Goal: Information Seeking & Learning: Learn about a topic

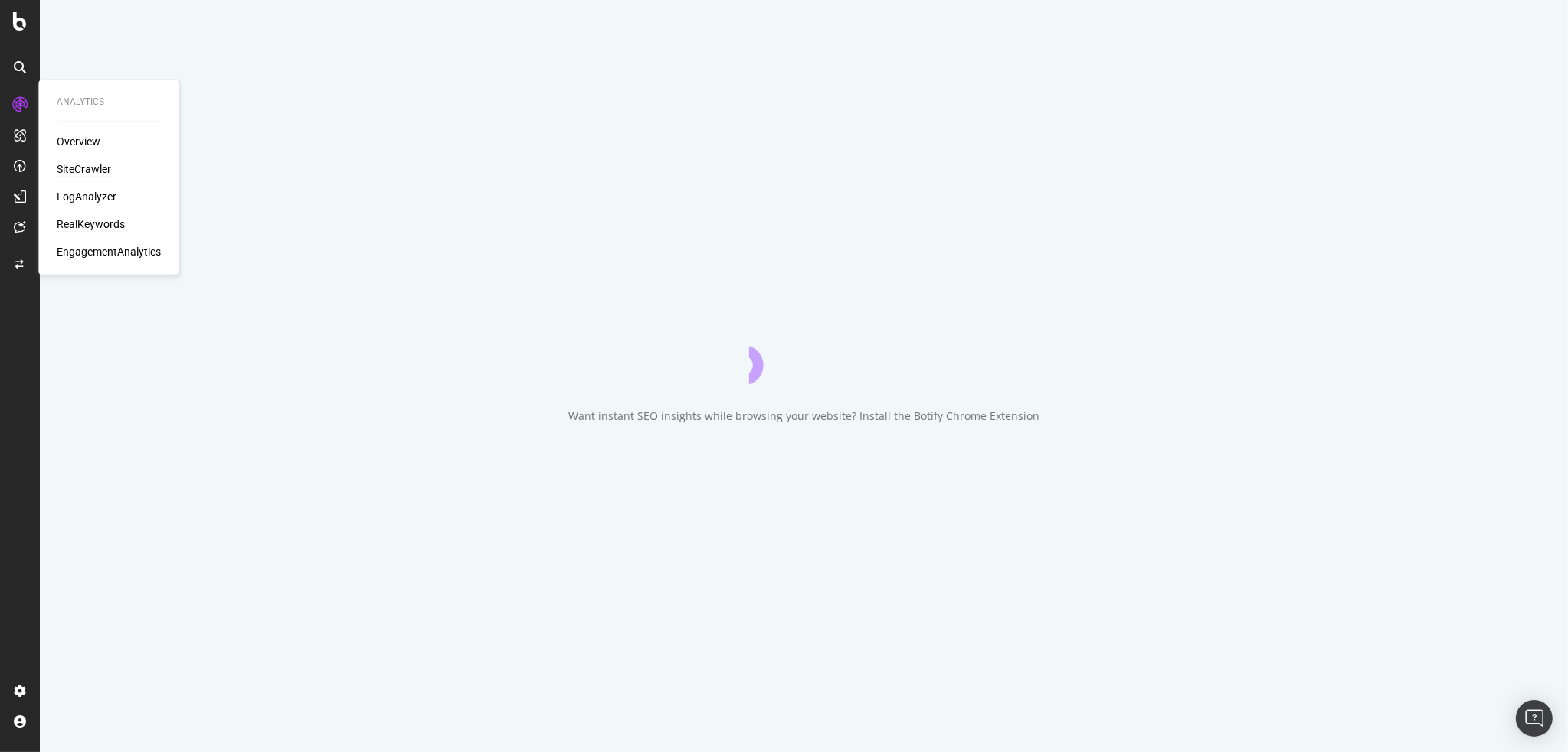
click at [77, 226] on div "RealKeywords" at bounding box center [91, 225] width 68 height 16
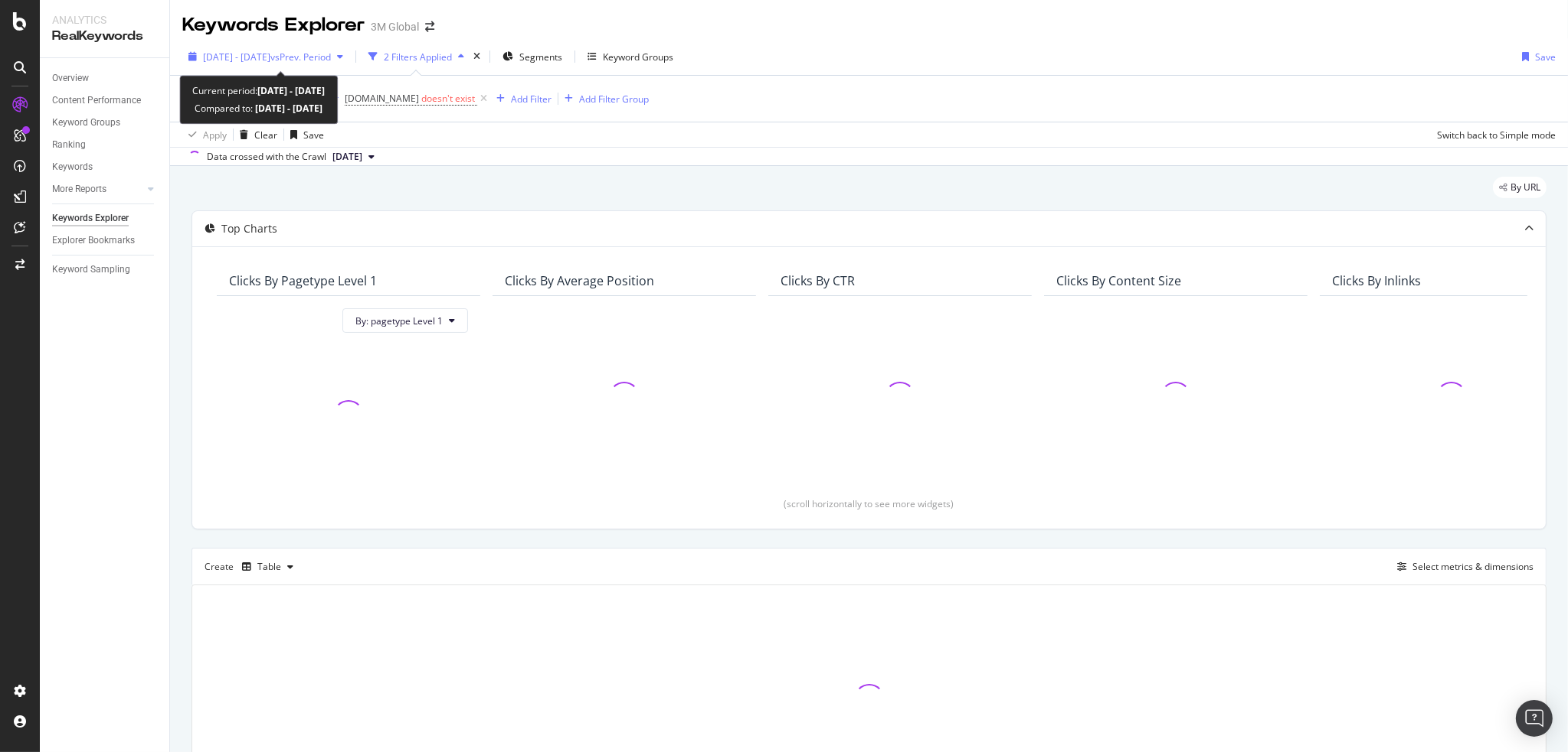
click at [258, 53] on span "[DATE] - [DATE]" at bounding box center [237, 56] width 67 height 13
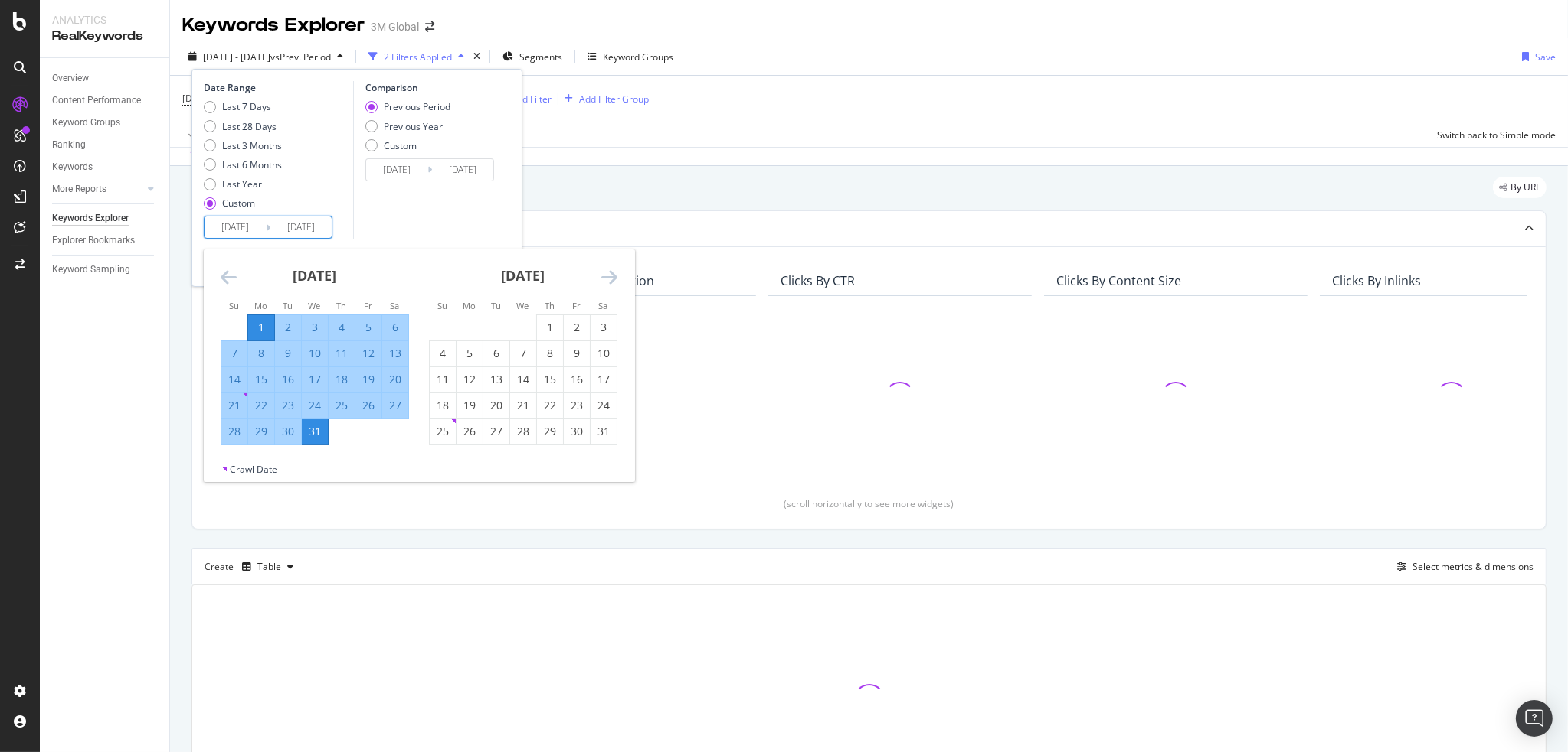
click at [242, 221] on input "2024/07/01" at bounding box center [234, 227] width 61 height 22
click at [545, 323] on div "1" at bounding box center [550, 328] width 26 height 16
type input "2024/08/01"
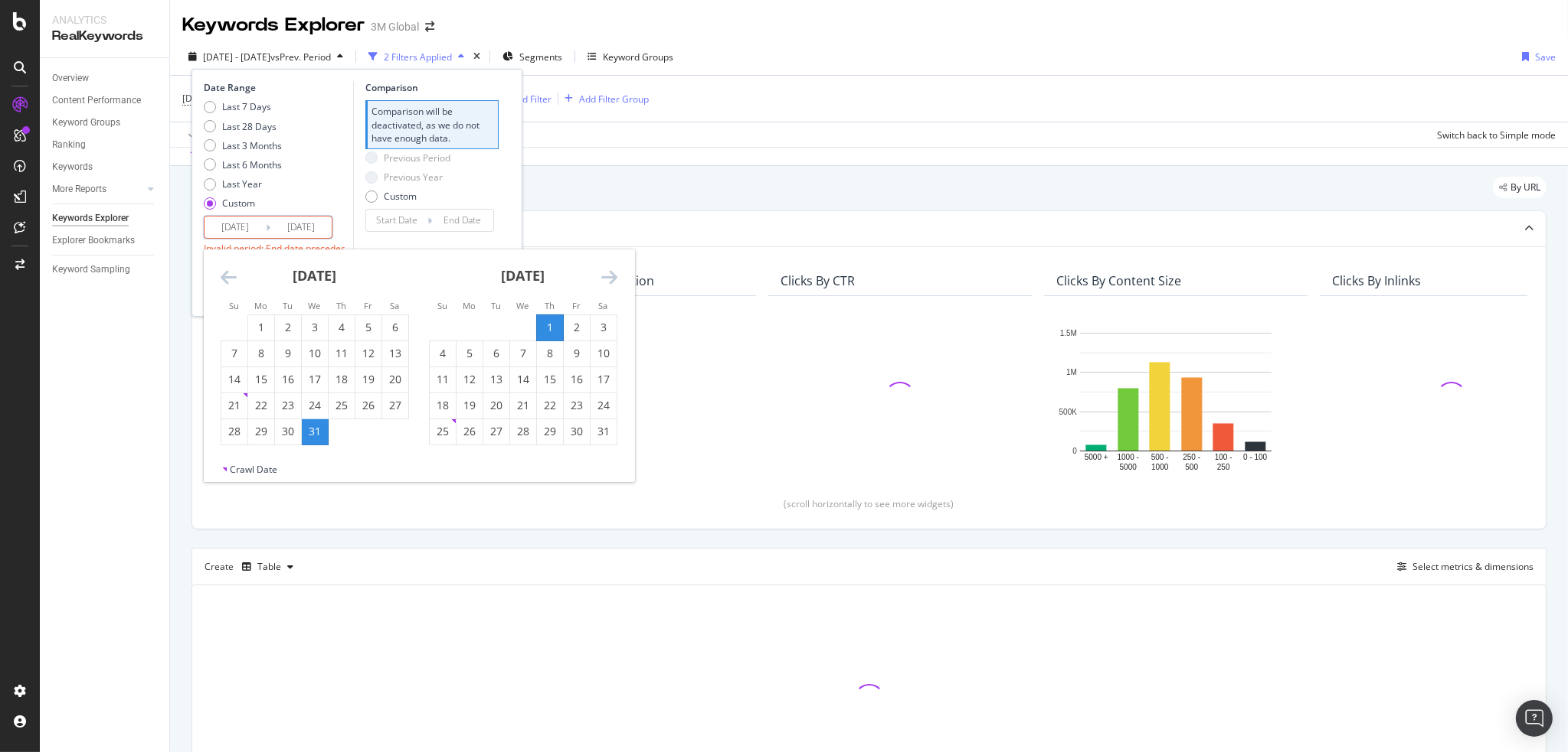
click at [609, 277] on icon "Move forward to switch to the next month." at bounding box center [609, 277] width 16 height 18
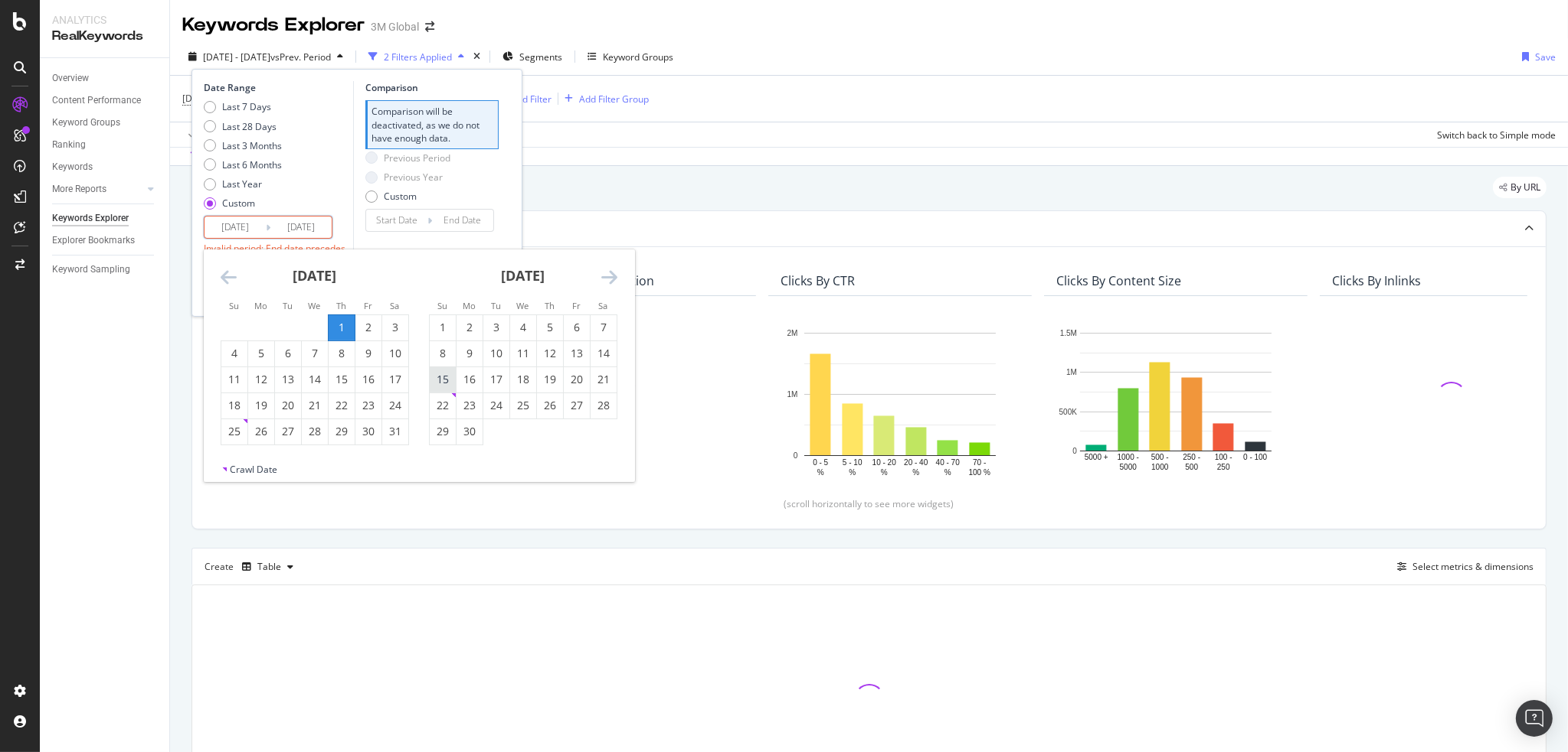
click at [439, 376] on div "15" at bounding box center [443, 379] width 26 height 16
type input "2024/09/15"
type input "2024/06/16"
type input "2024/07/31"
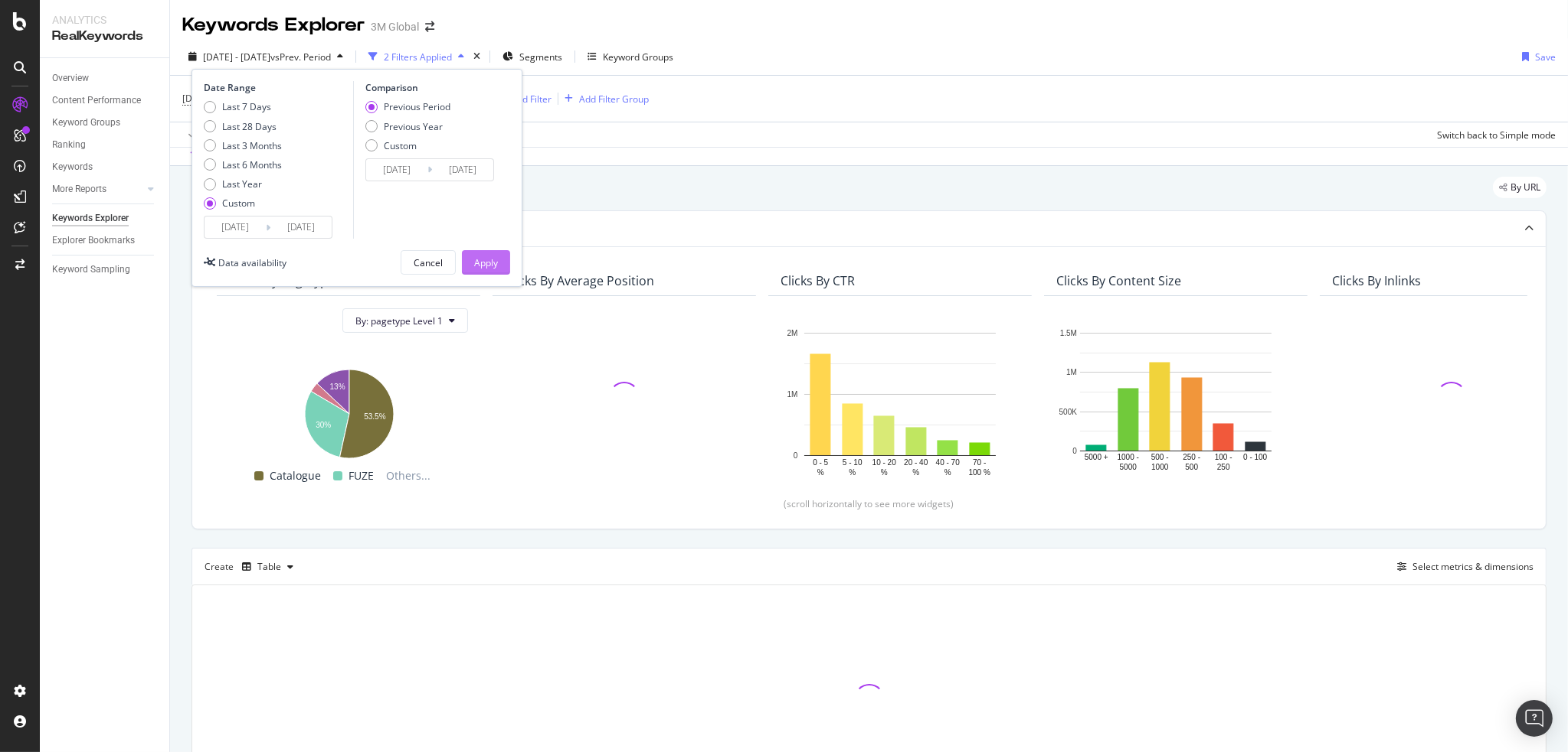
click at [492, 262] on div "Apply" at bounding box center [485, 263] width 23 height 13
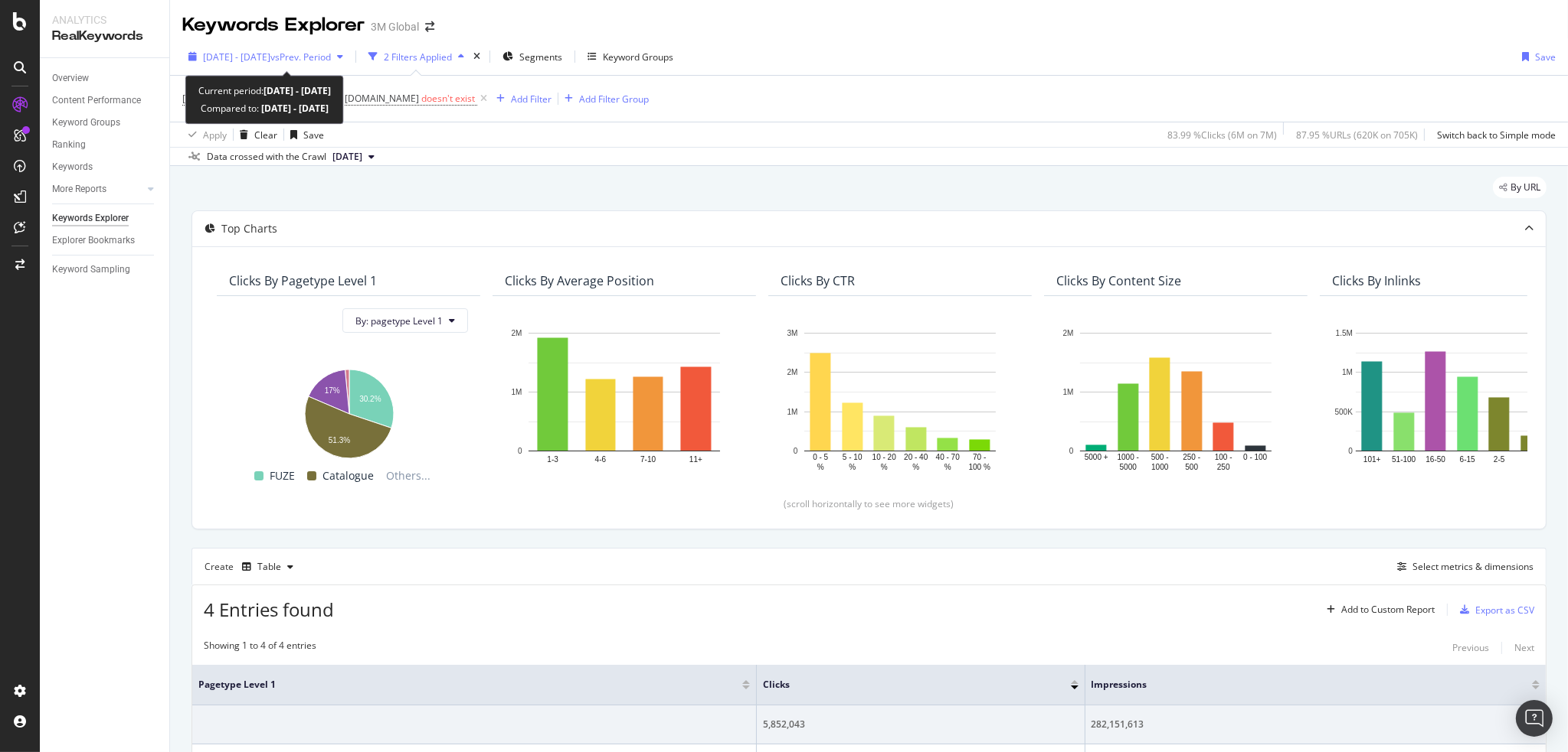
click at [258, 59] on span "2024 Aug. 1st - Sep. 15th" at bounding box center [237, 56] width 67 height 13
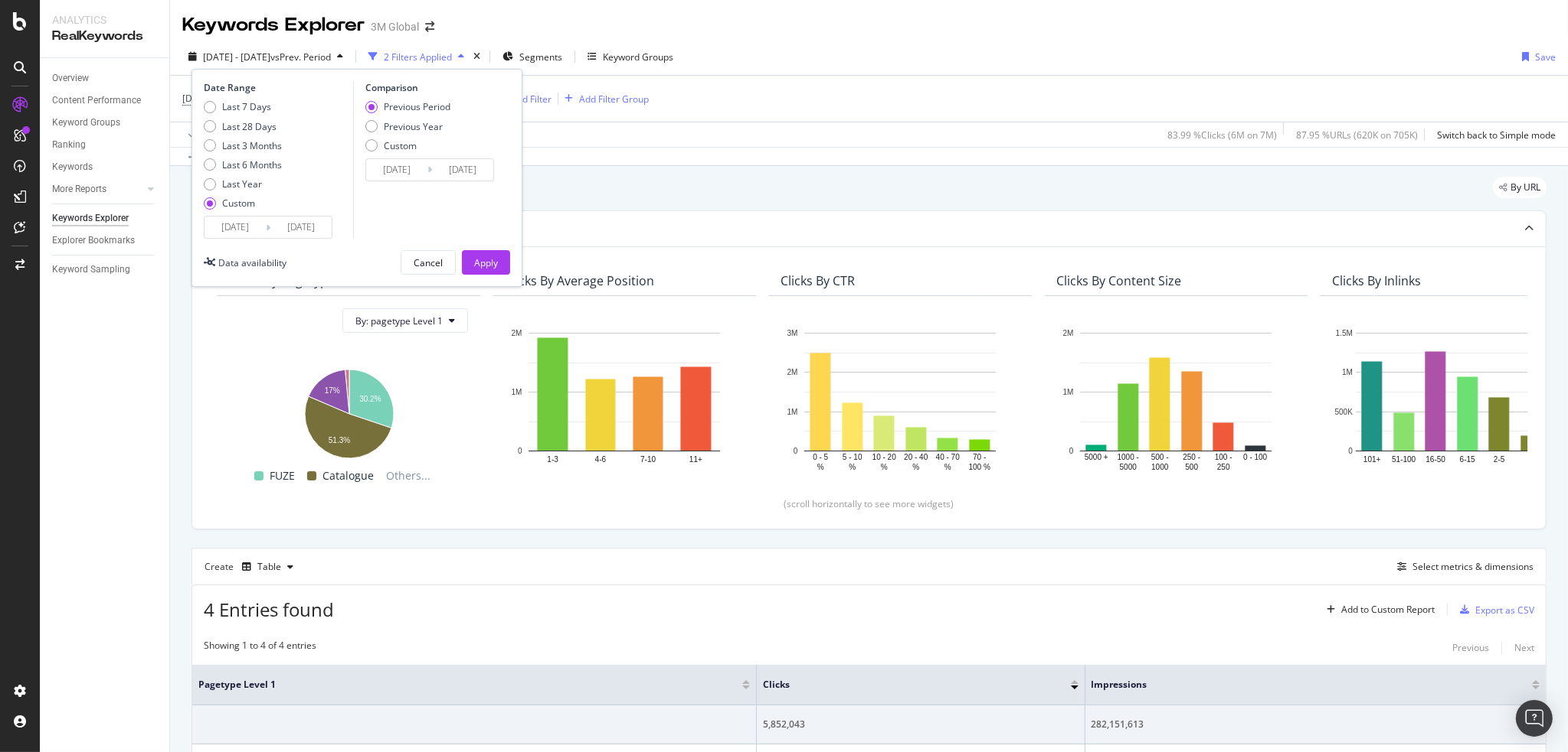
click at [244, 223] on input "[DATE]" at bounding box center [234, 227] width 61 height 22
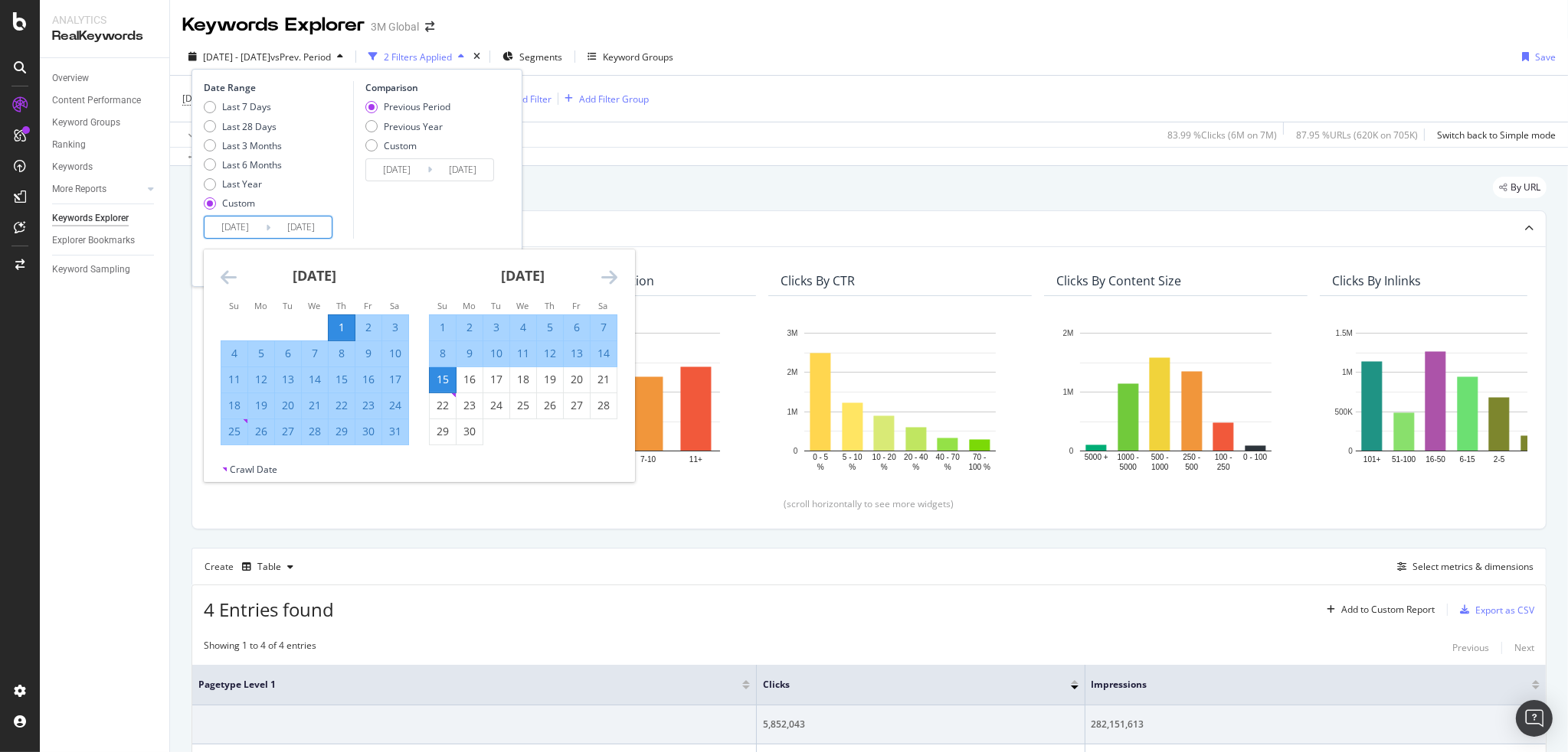
click at [438, 315] on div "1" at bounding box center [443, 328] width 26 height 25
type input "2024/09/01"
type input "2024/08/17"
type input "2024/08/31"
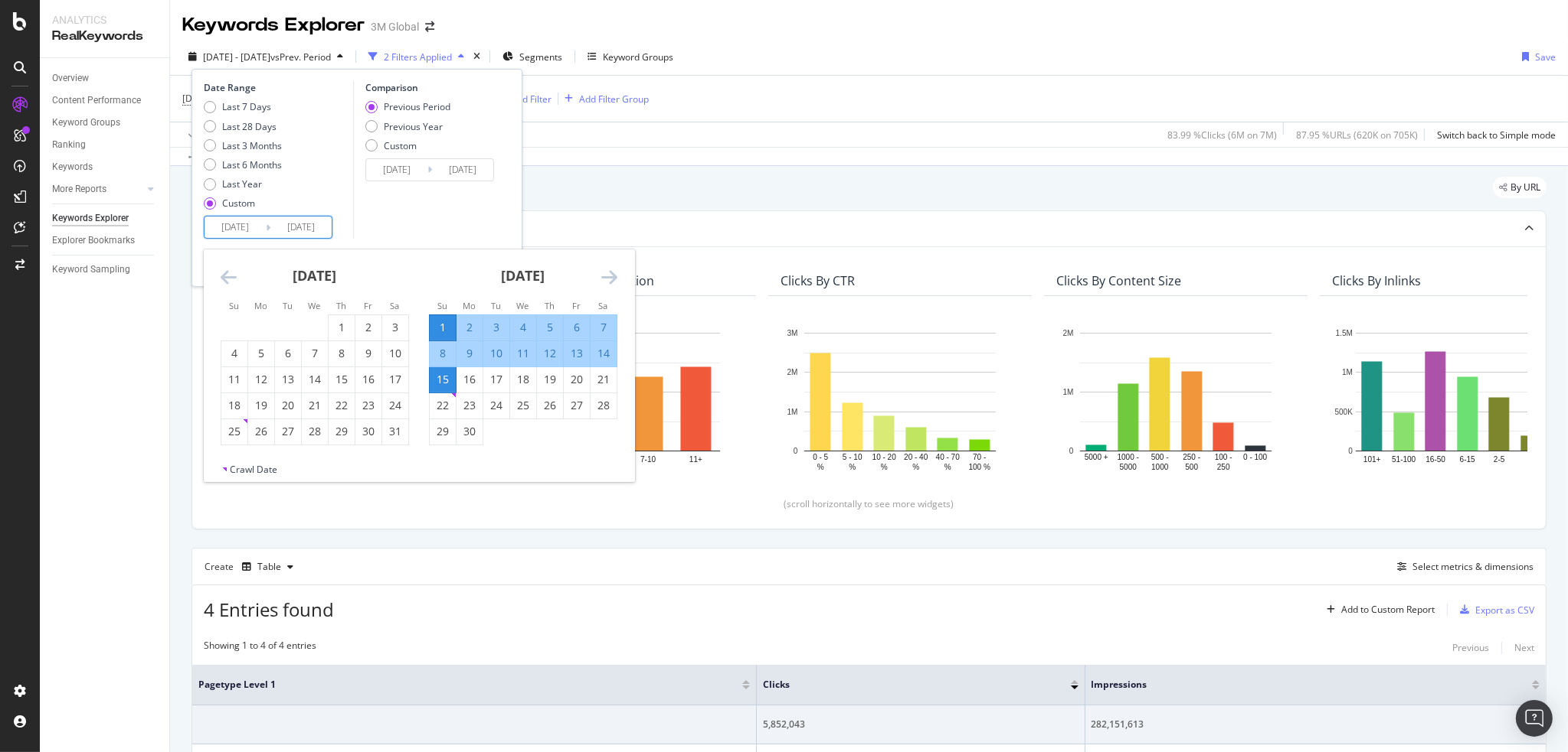
click at [447, 378] on div "15" at bounding box center [443, 379] width 26 height 16
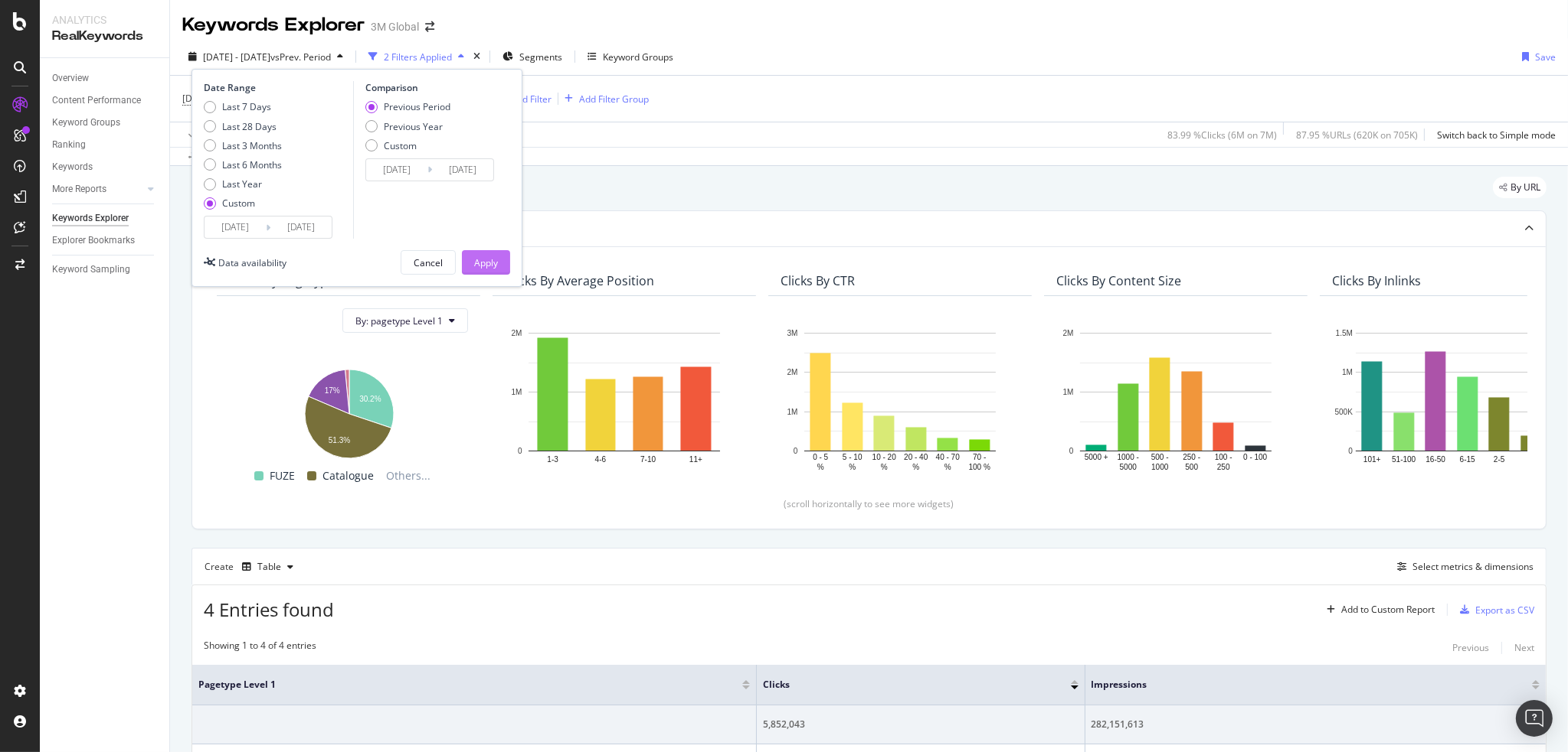
click at [493, 251] on div "Apply" at bounding box center [485, 262] width 23 height 23
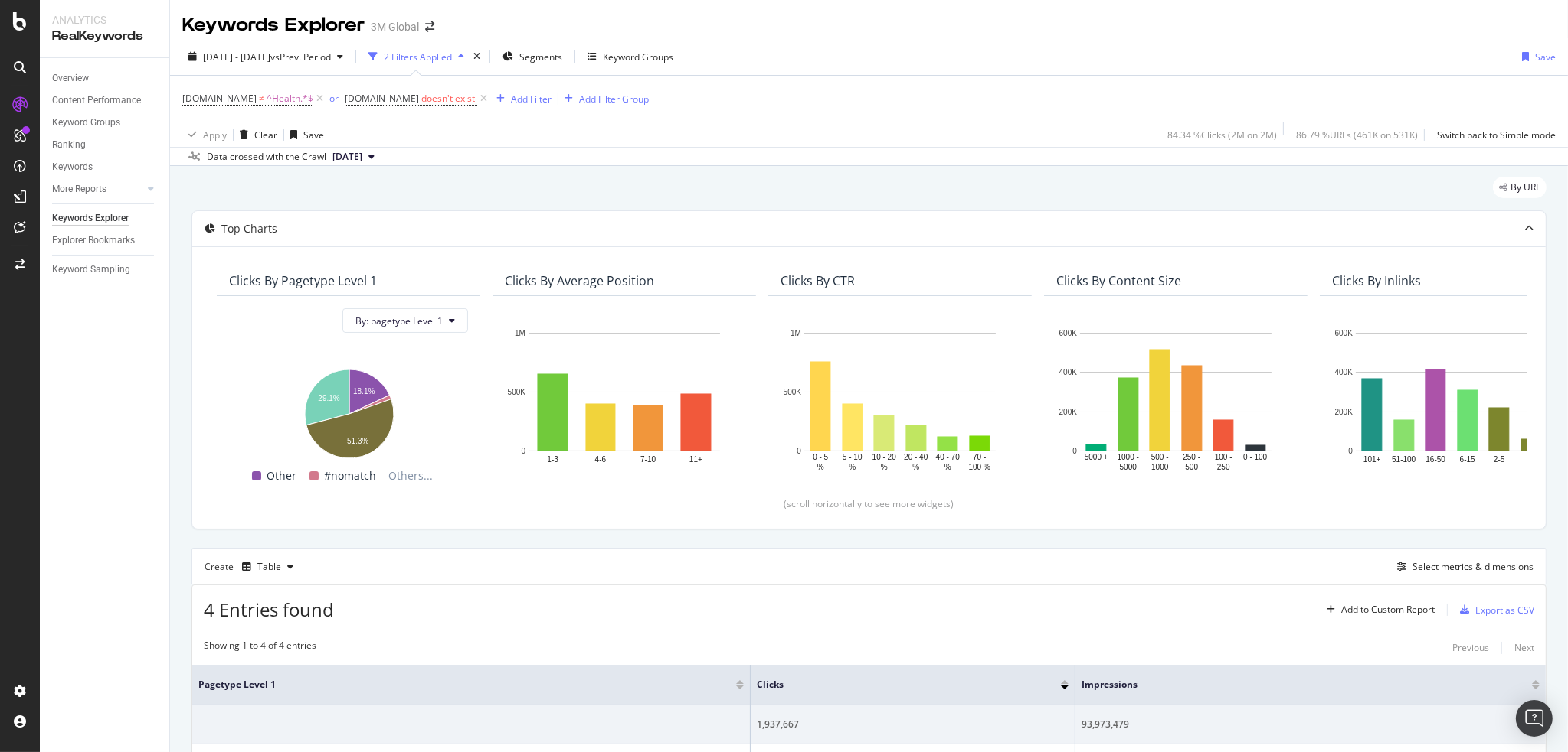
click at [1019, 76] on div "DCSext.Business ≠ ^Health.*$ or DCSext.Business doesn't exist Add Filter Add Fi…" at bounding box center [869, 99] width 1373 height 46
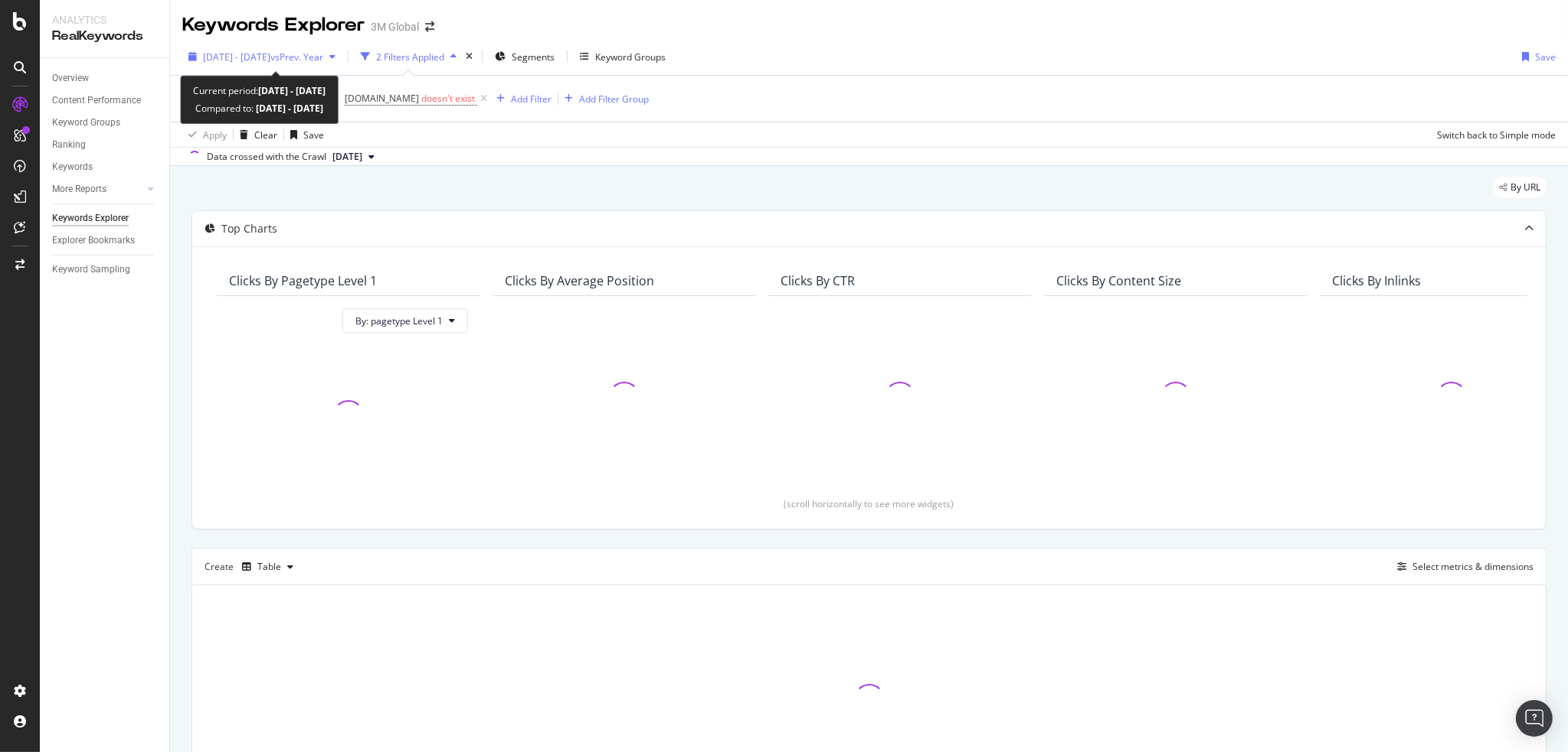
click at [299, 56] on span "vs Prev. Year" at bounding box center [297, 56] width 53 height 13
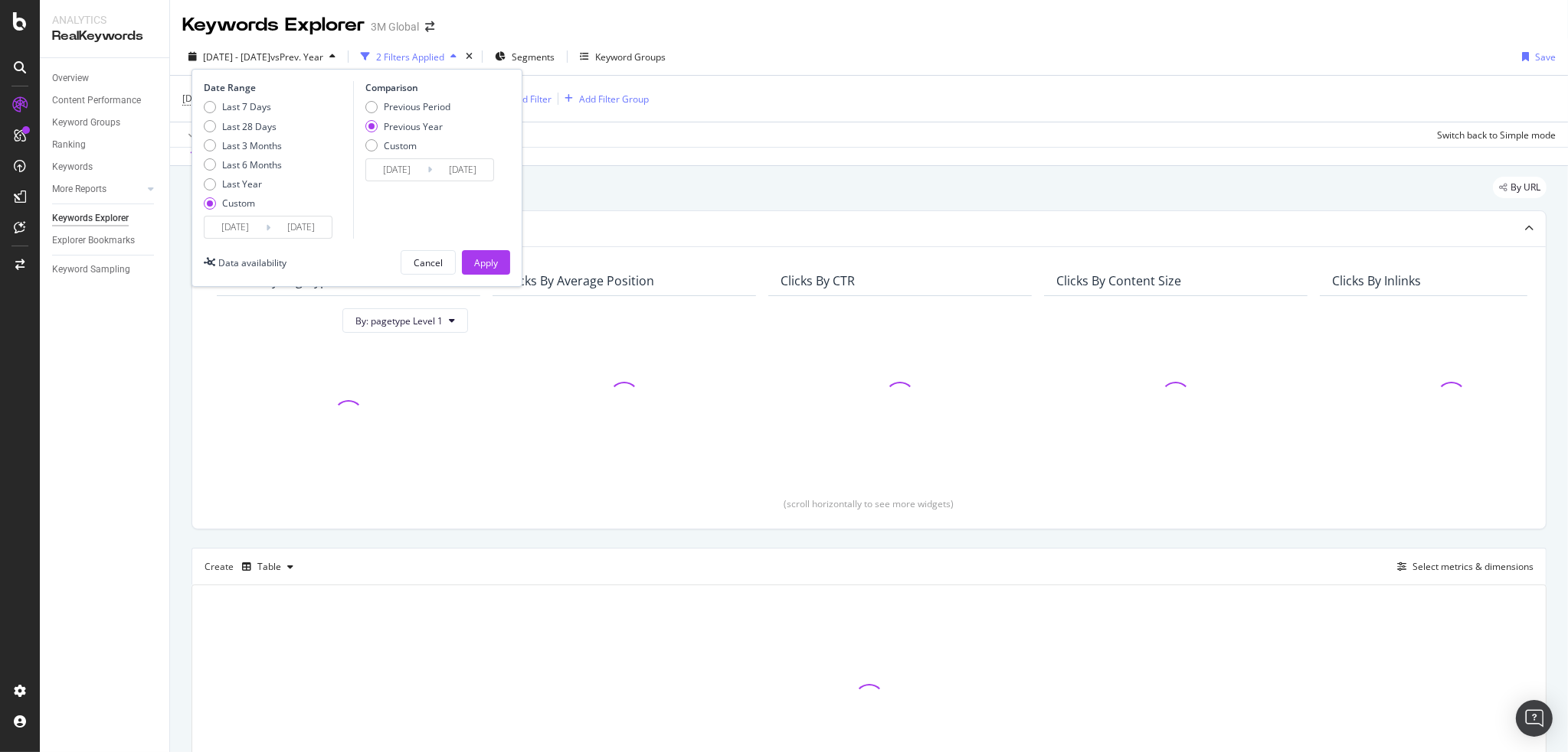
click at [264, 229] on input "2025/07/01" at bounding box center [234, 227] width 61 height 22
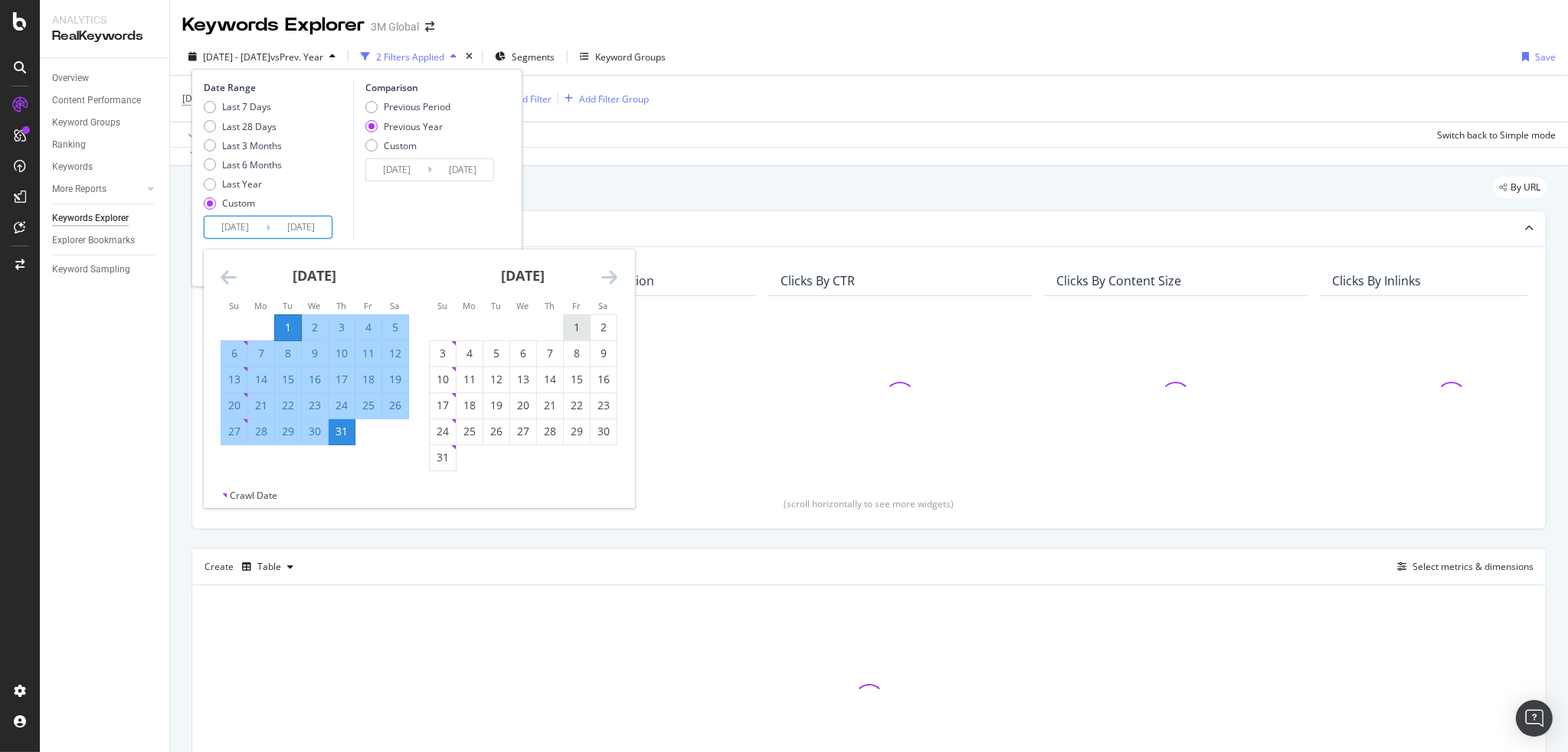
click at [574, 324] on div "1" at bounding box center [577, 328] width 26 height 16
type input "2025/08/01"
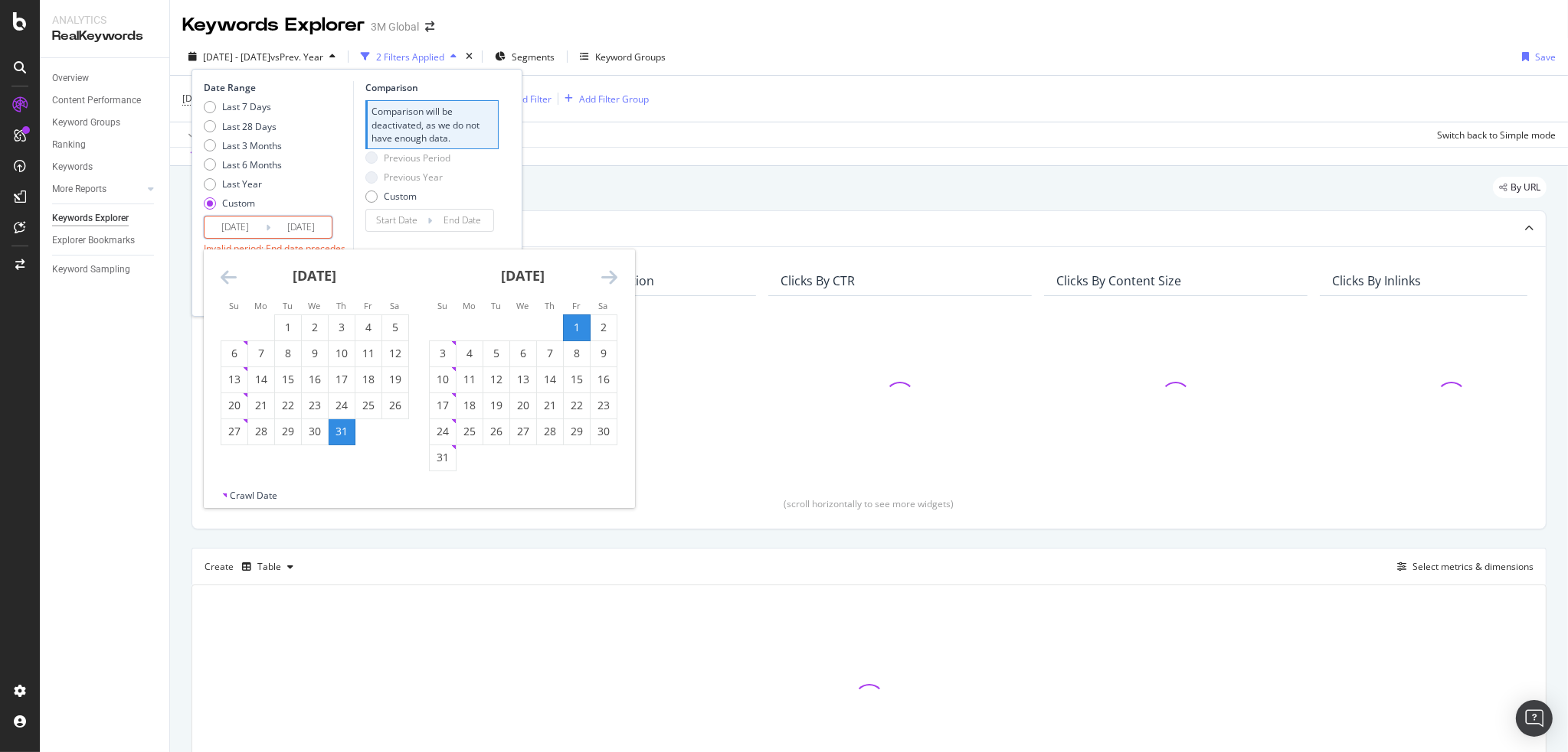
click at [611, 275] on icon "Move forward to switch to the next month." at bounding box center [609, 277] width 16 height 18
click at [468, 379] on div "15" at bounding box center [470, 379] width 26 height 16
type input "2025/09/15"
type input "2025/06/16"
type input "2025/07/31"
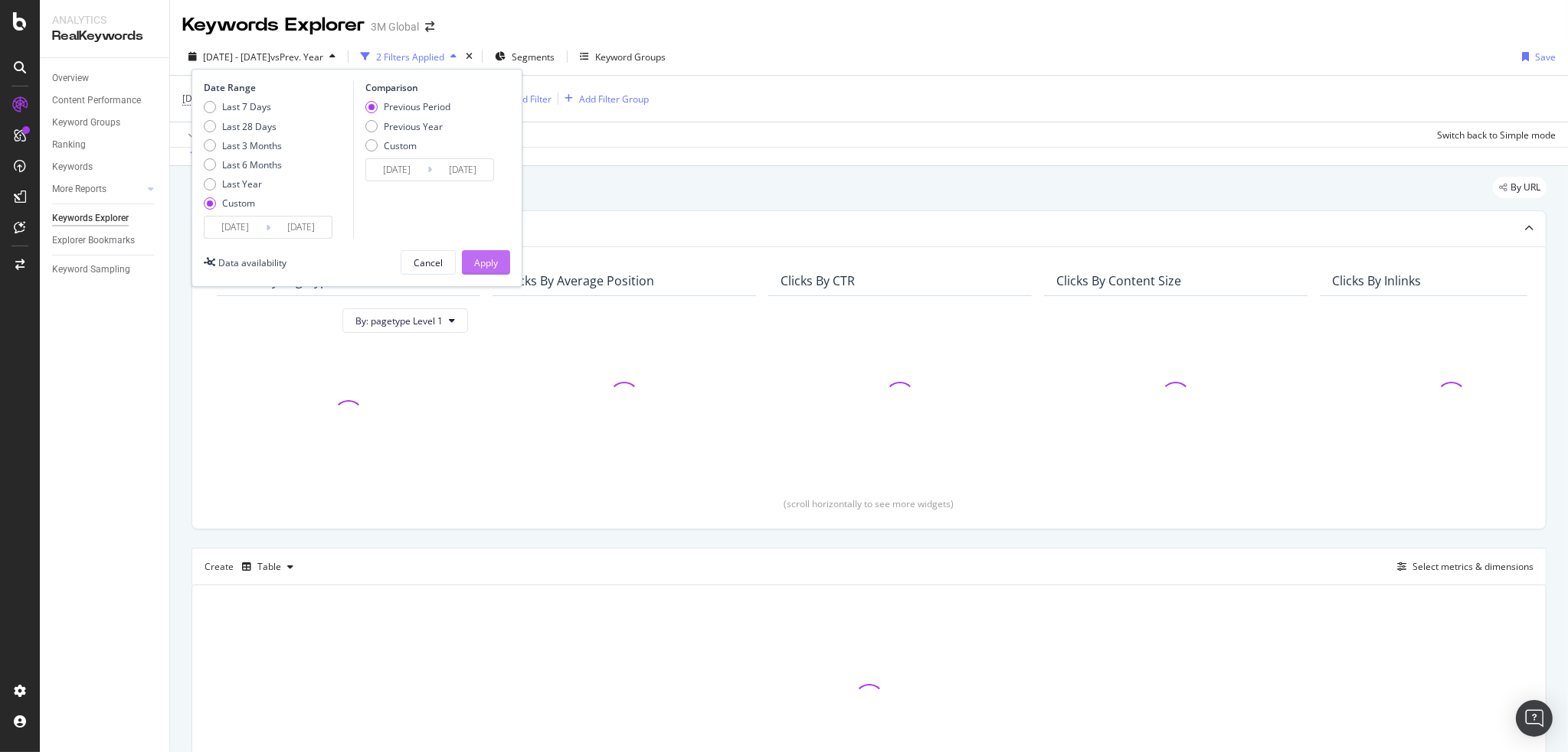
click at [498, 251] on button "Apply" at bounding box center [486, 263] width 48 height 24
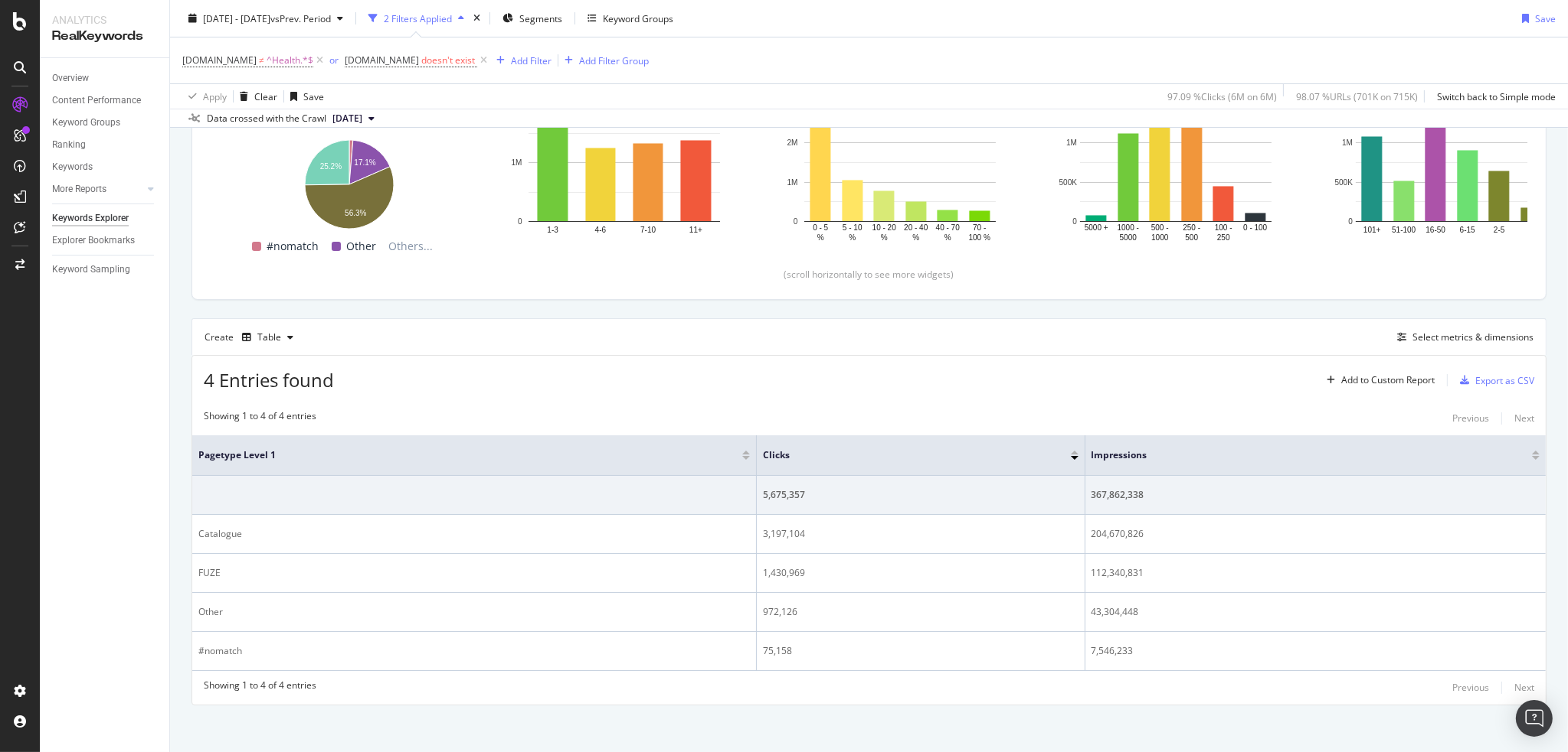
scroll to position [233, 0]
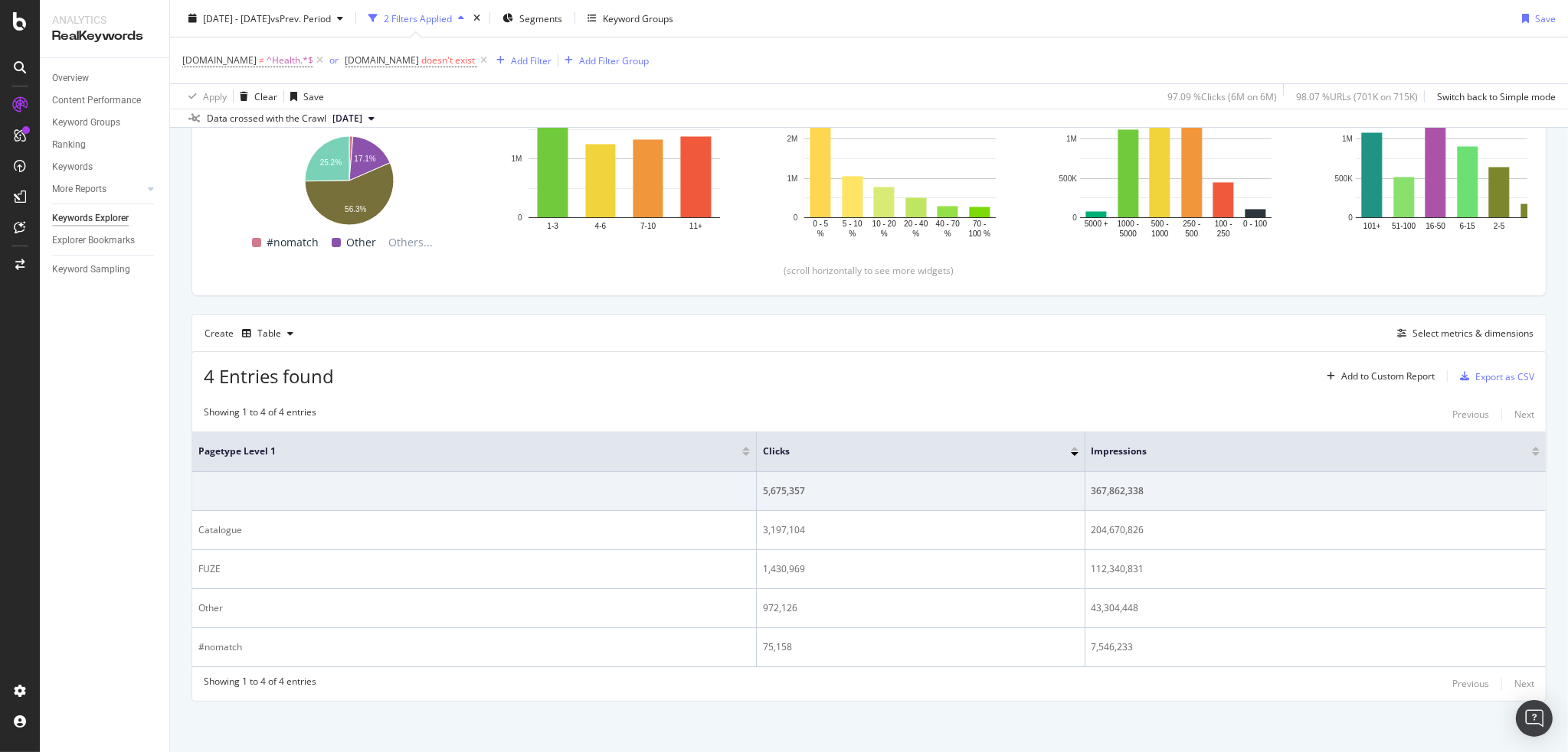
click at [1023, 351] on div "4 Entries found Add to Custom Report Export as CSV Showing 1 to 4 of 4 entries …" at bounding box center [868, 526] width 1354 height 350
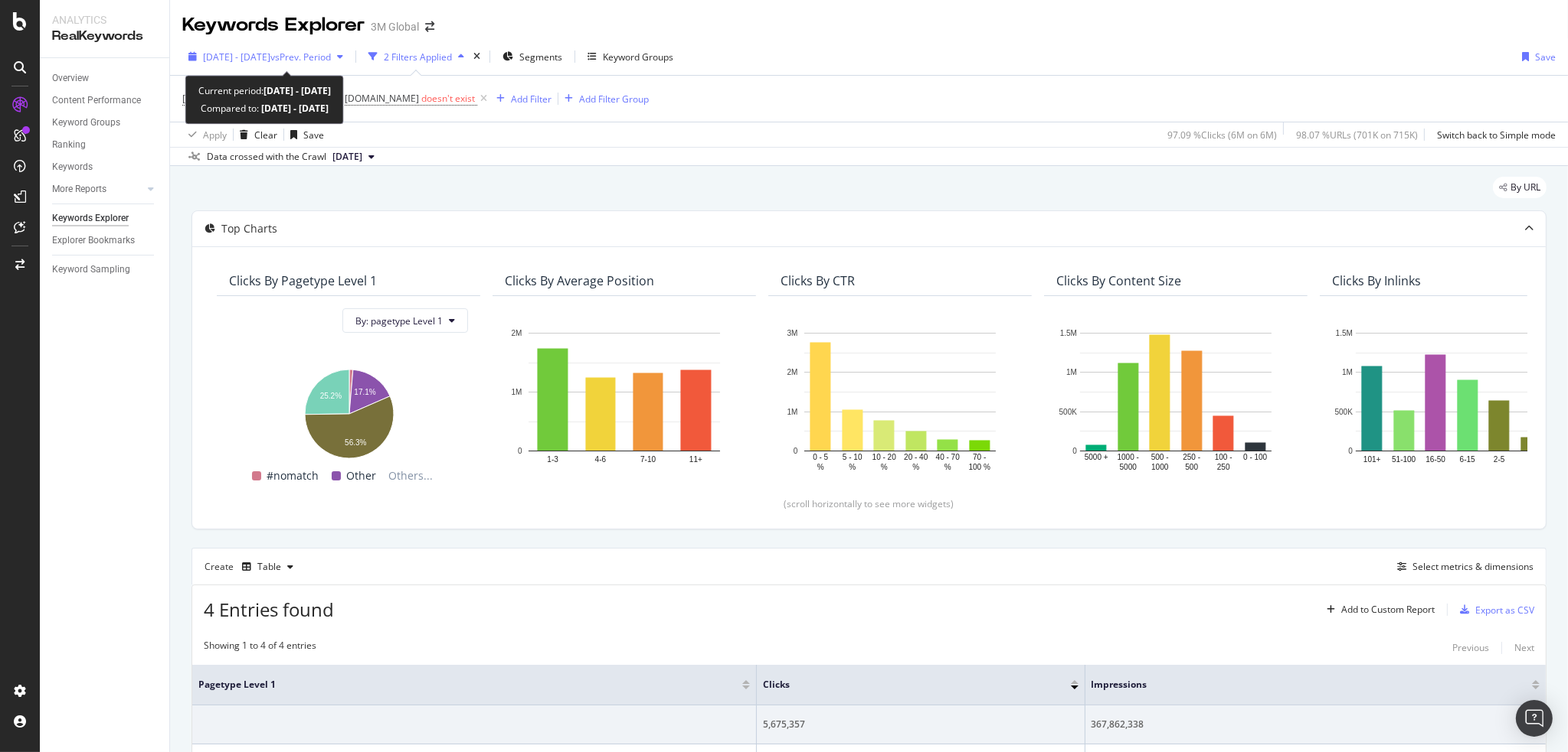
click at [271, 57] on span "2025 Aug. 1st - Sep. 15th" at bounding box center [237, 56] width 67 height 13
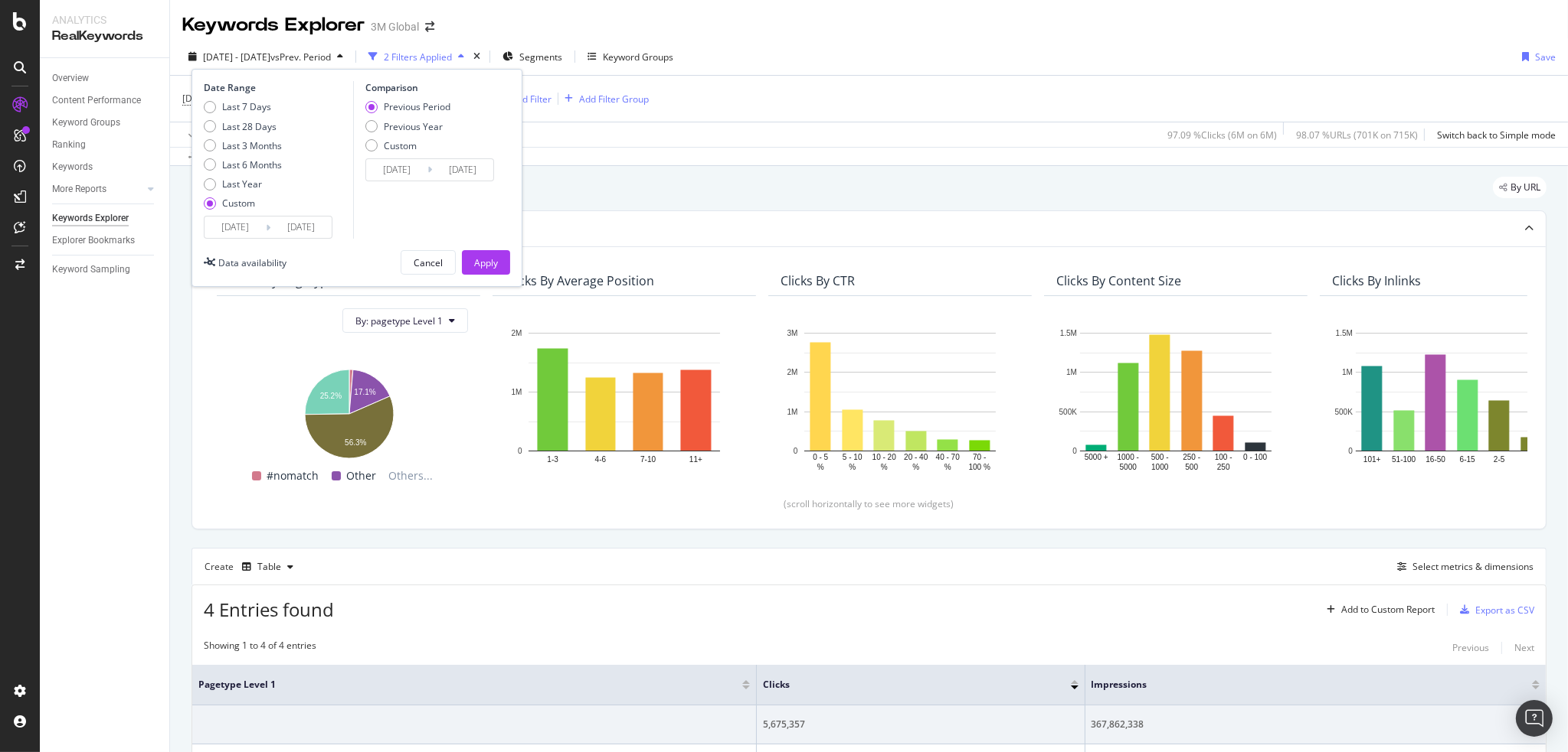
click at [244, 228] on input "2025/08/01" at bounding box center [234, 227] width 61 height 22
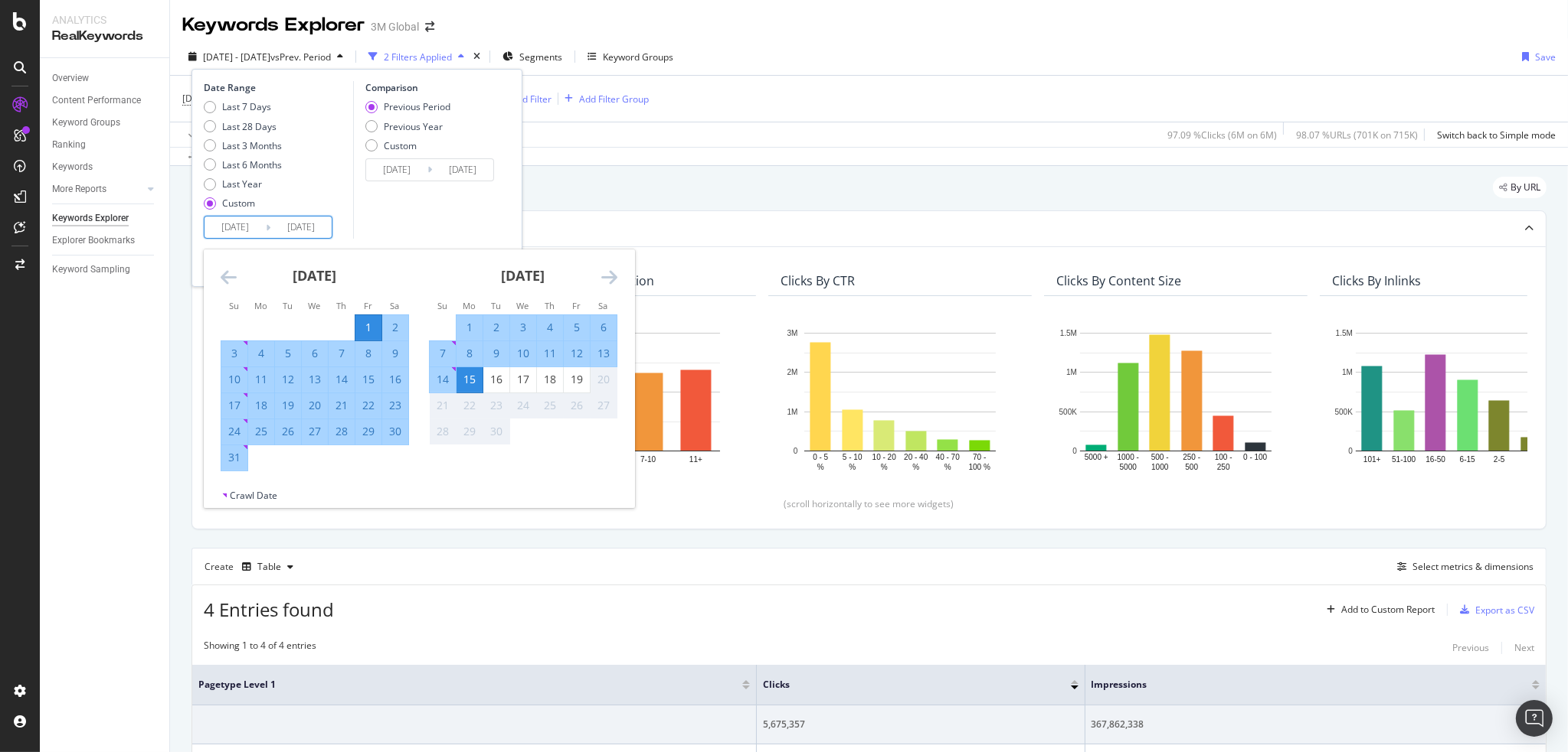
click at [469, 321] on div "1" at bounding box center [470, 328] width 26 height 16
type input "2025/09/01"
type input "2025/08/17"
type input "2025/08/31"
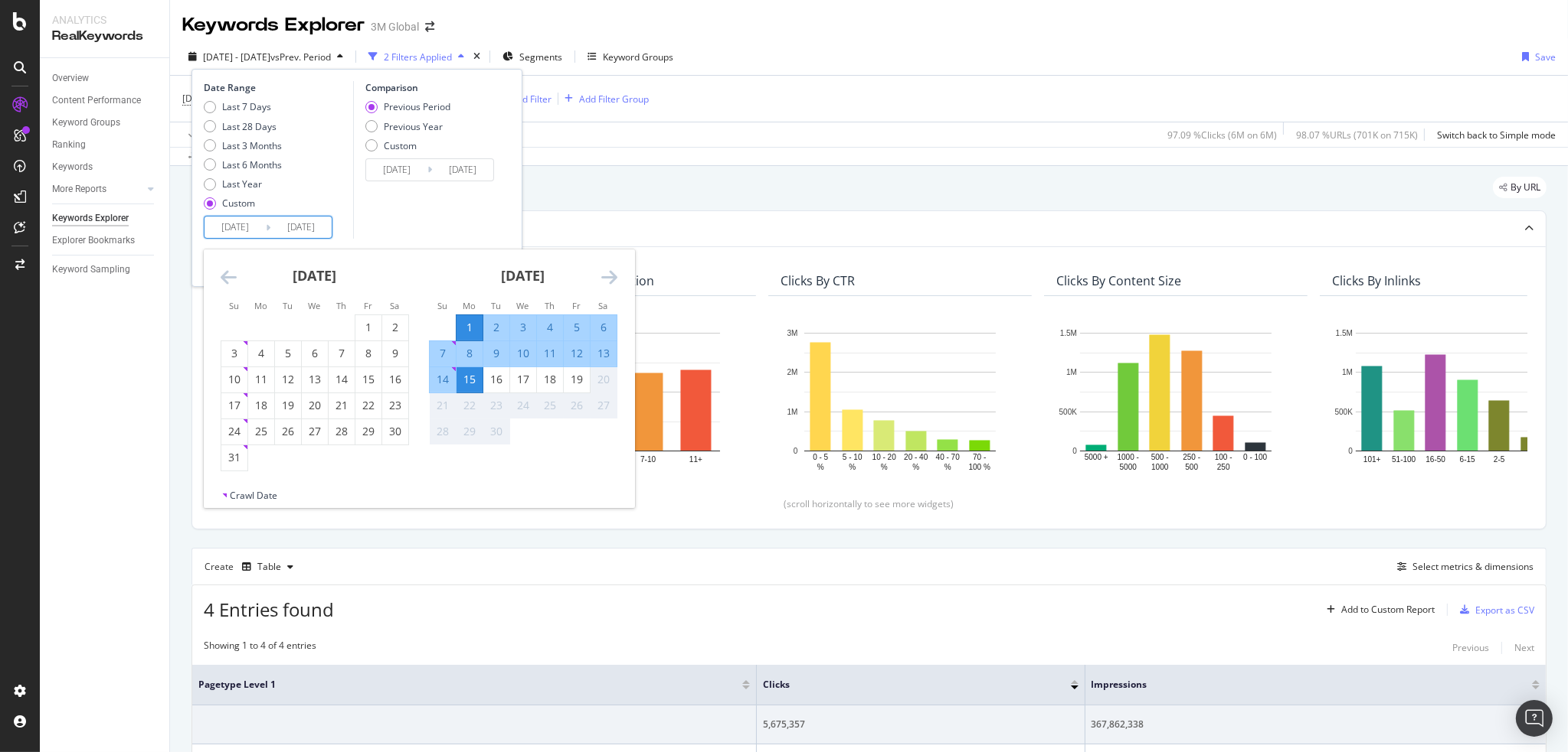
click at [471, 379] on div "15" at bounding box center [470, 379] width 26 height 16
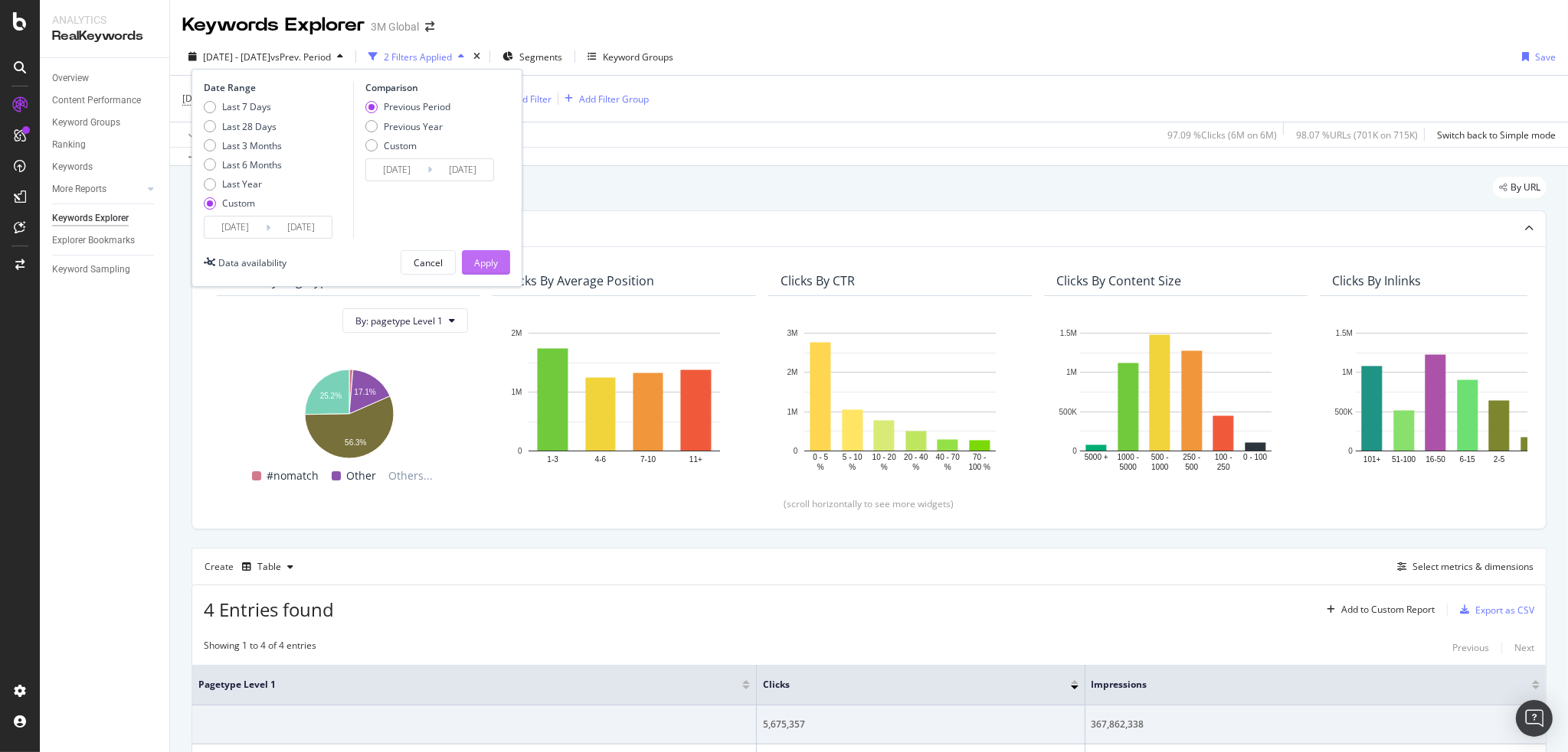
click at [487, 251] on div "Apply" at bounding box center [485, 262] width 23 height 23
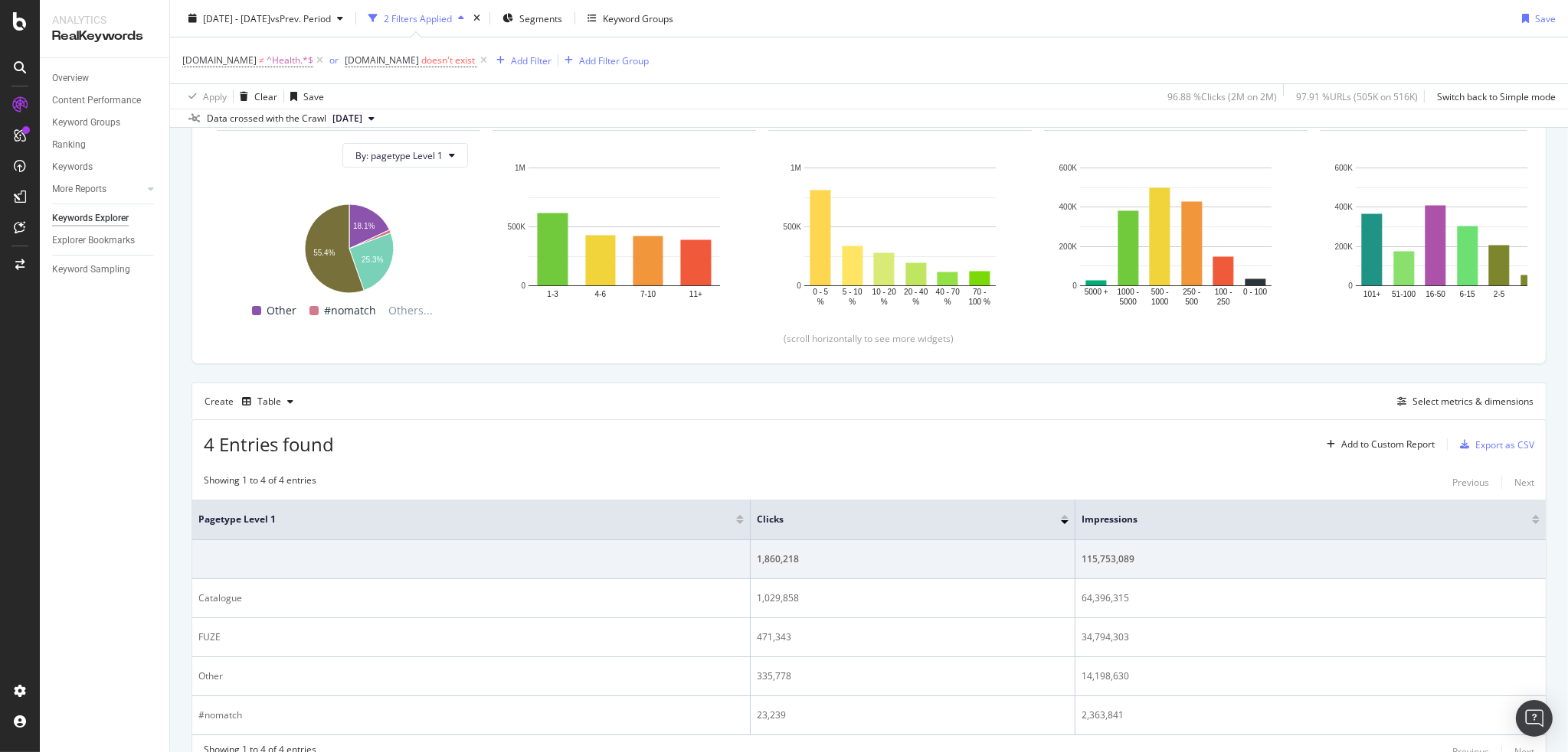
scroll to position [233, 0]
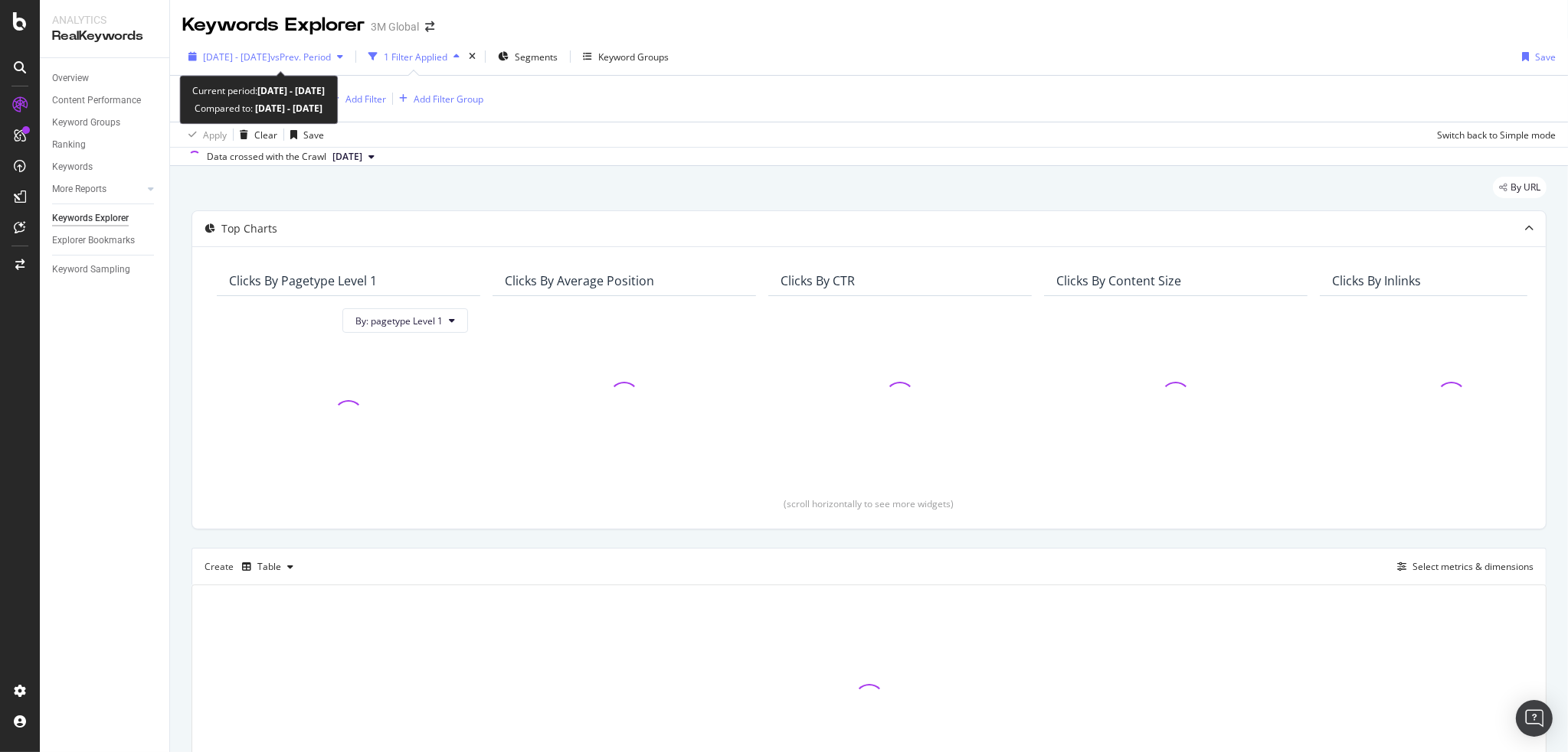
click at [271, 52] on span "[DATE] - [DATE]" at bounding box center [237, 56] width 67 height 13
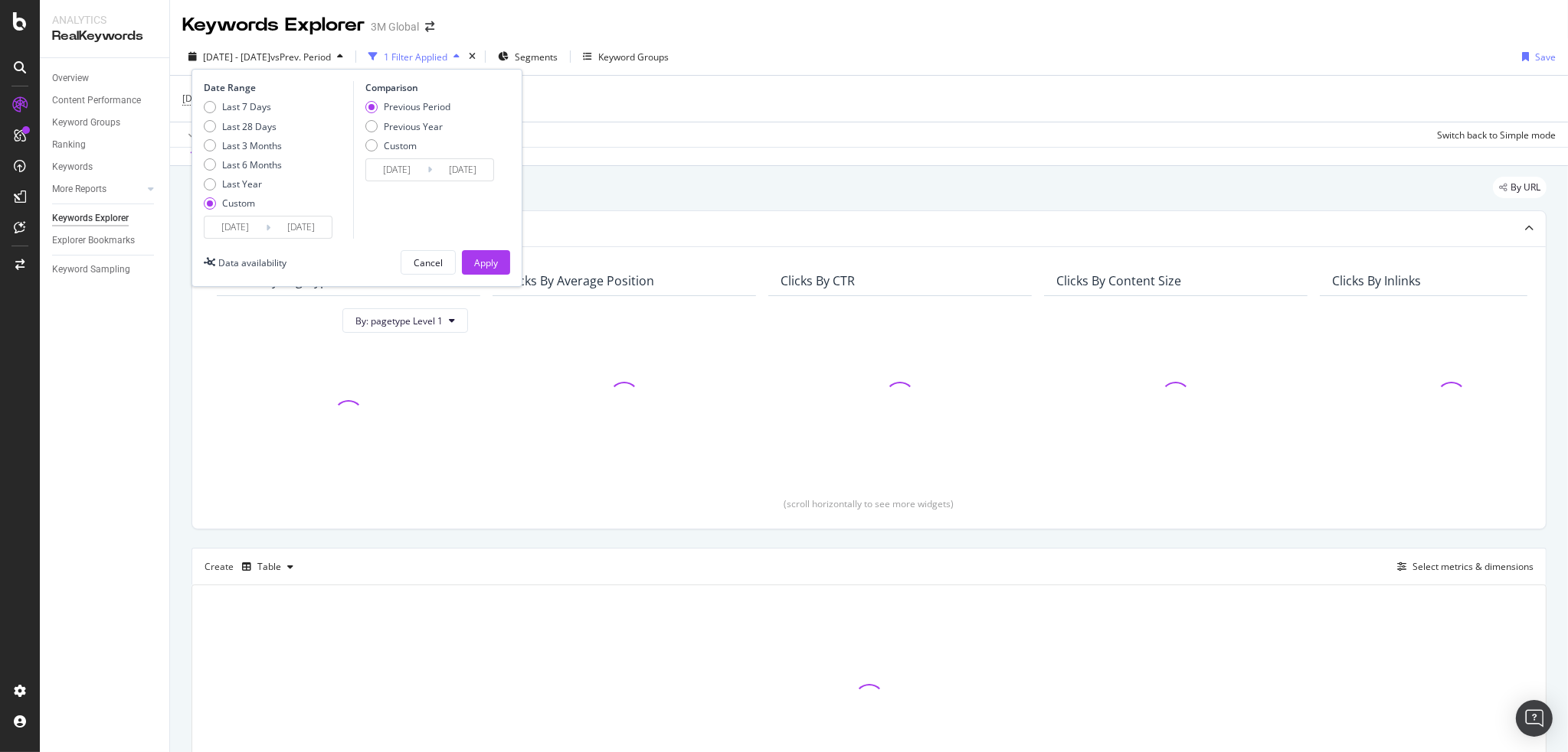
click at [233, 228] on input "[DATE]" at bounding box center [234, 227] width 61 height 22
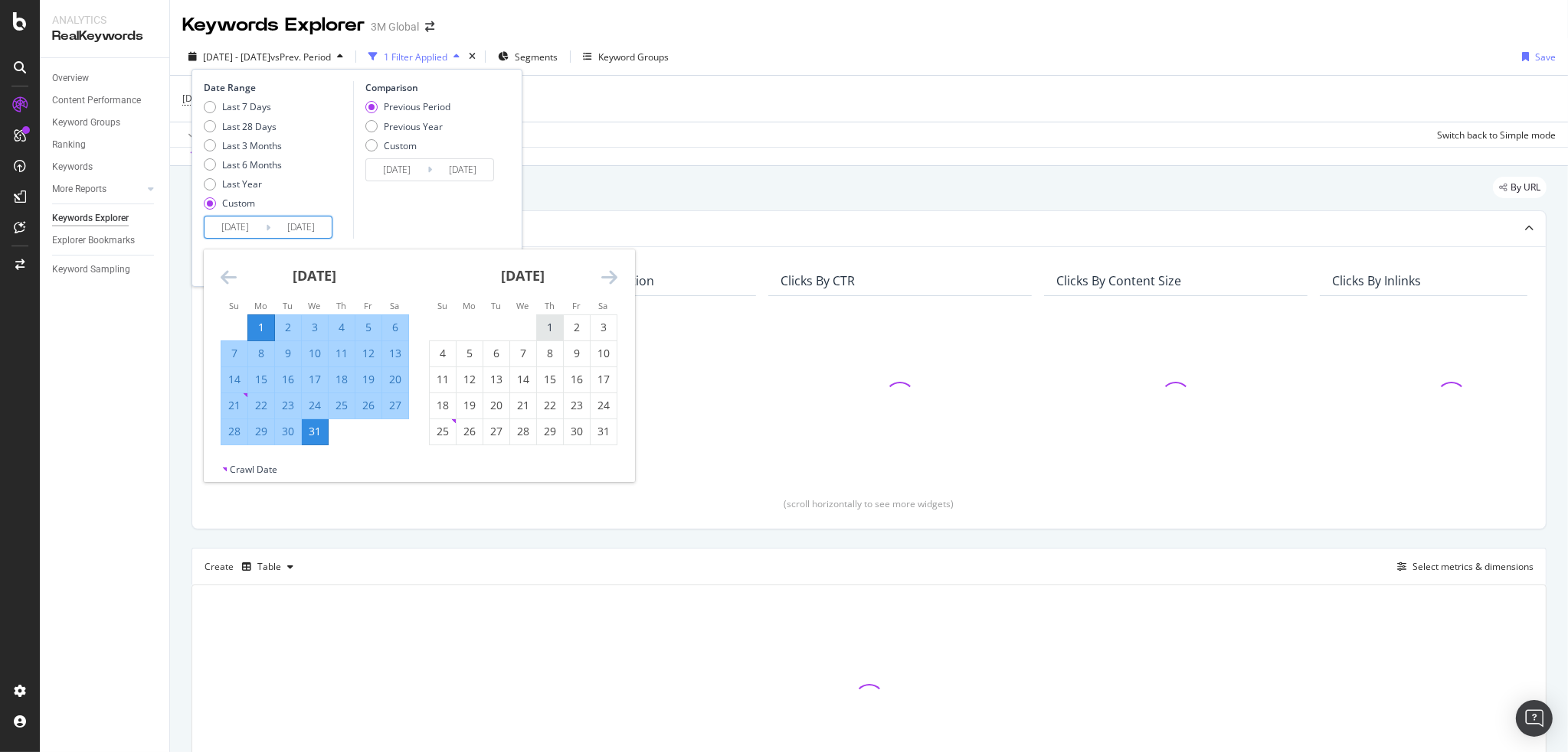
drag, startPoint x: 556, startPoint y: 323, endPoint x: 564, endPoint y: 316, distance: 10.6
click at [557, 323] on div "1" at bounding box center [550, 328] width 26 height 16
type input "[DATE]"
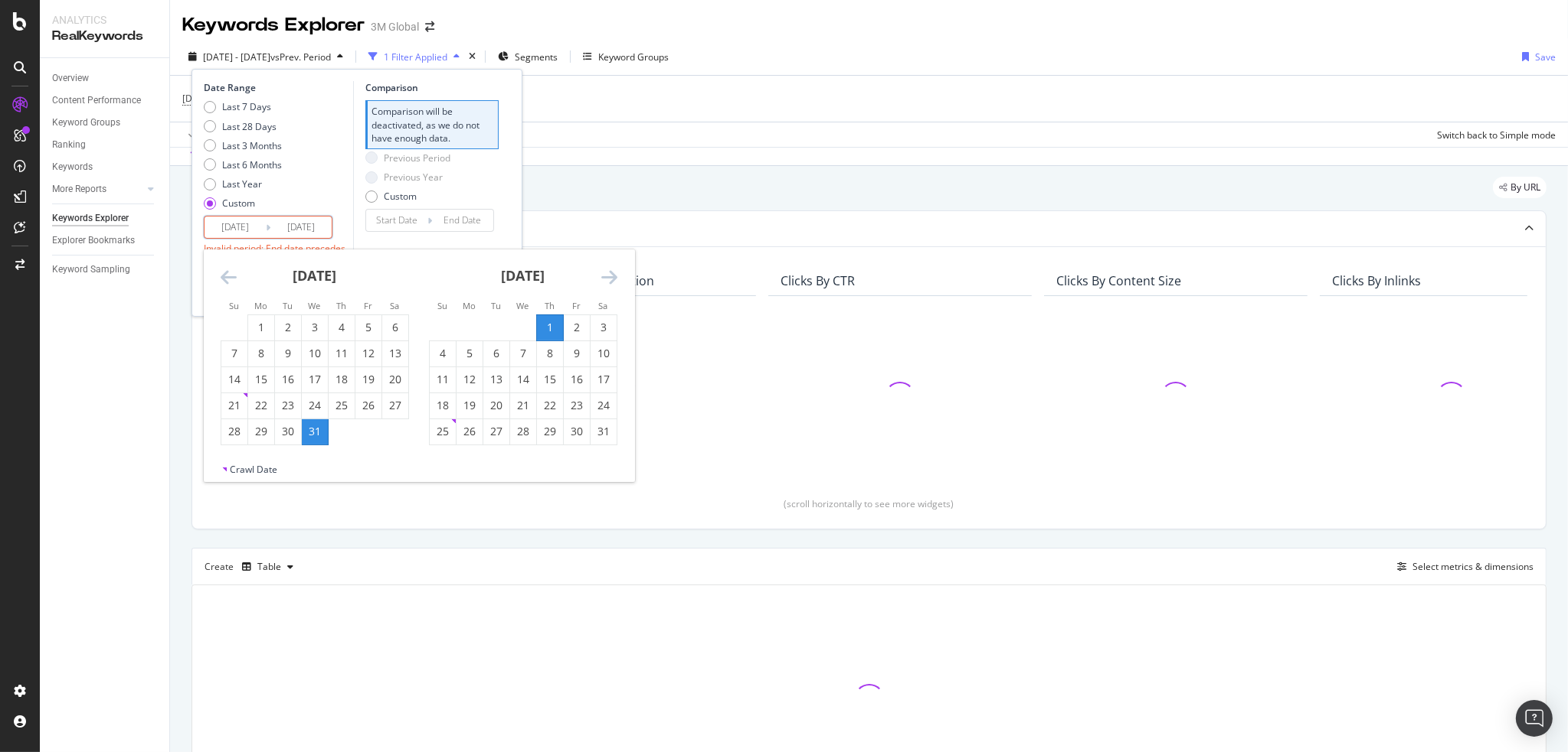
click at [615, 277] on icon "Move forward to switch to the next month." at bounding box center [609, 277] width 16 height 18
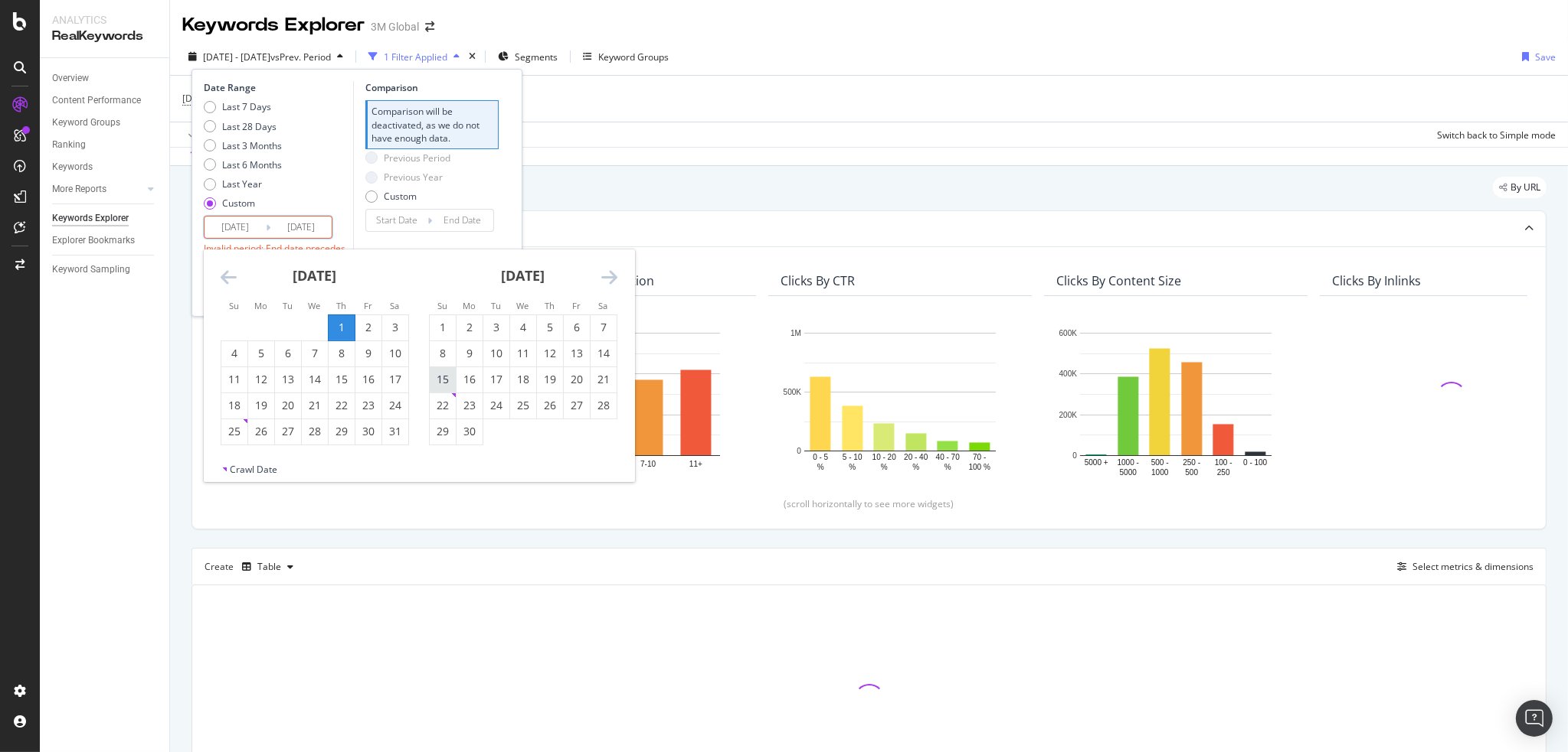
click at [444, 376] on div "15" at bounding box center [443, 379] width 26 height 16
type input "[DATE]"
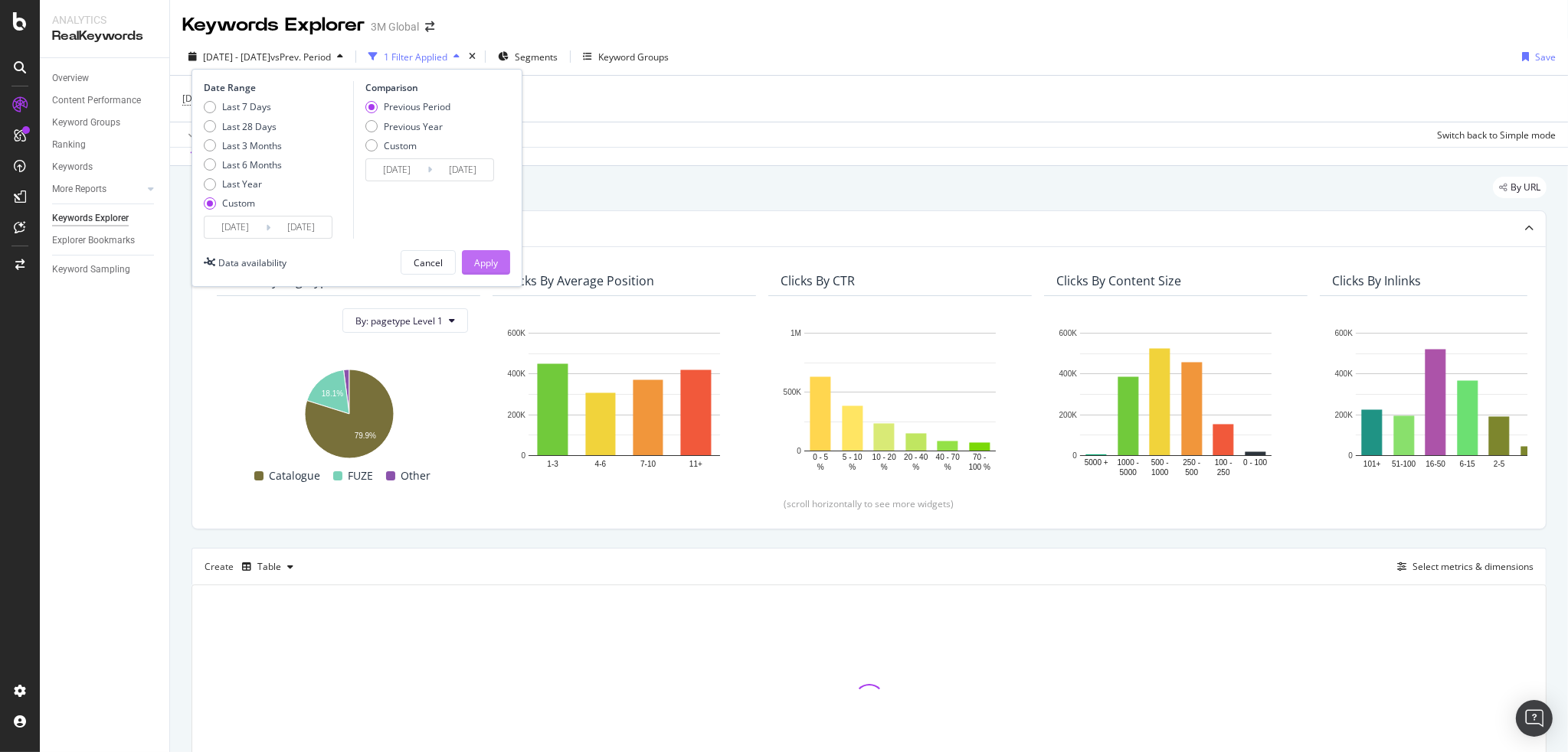
click at [496, 257] on div "Apply" at bounding box center [485, 263] width 23 height 13
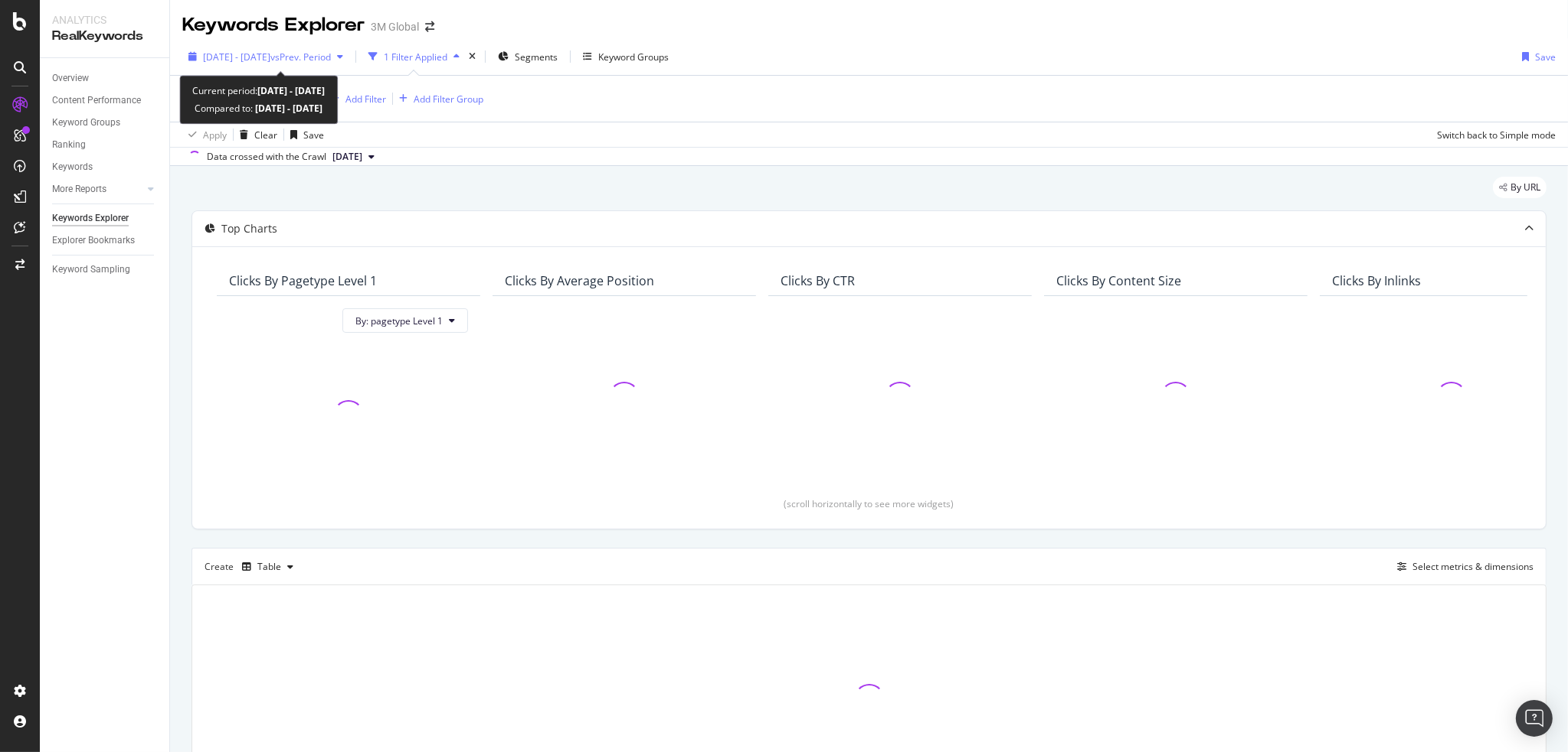
click at [271, 57] on span "[DATE] - [DATE]" at bounding box center [237, 56] width 67 height 13
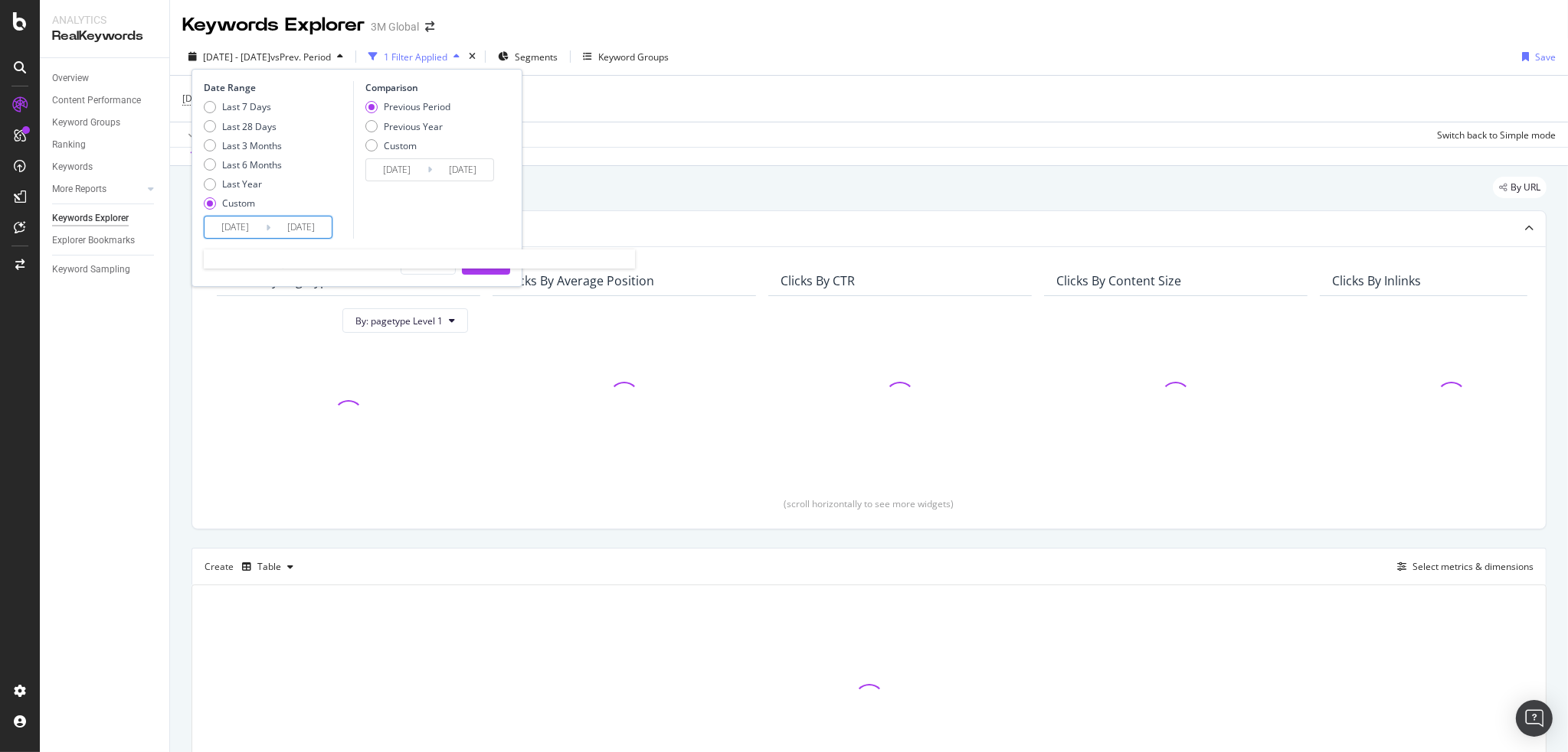
click at [224, 233] on input "[DATE]" at bounding box center [234, 227] width 61 height 22
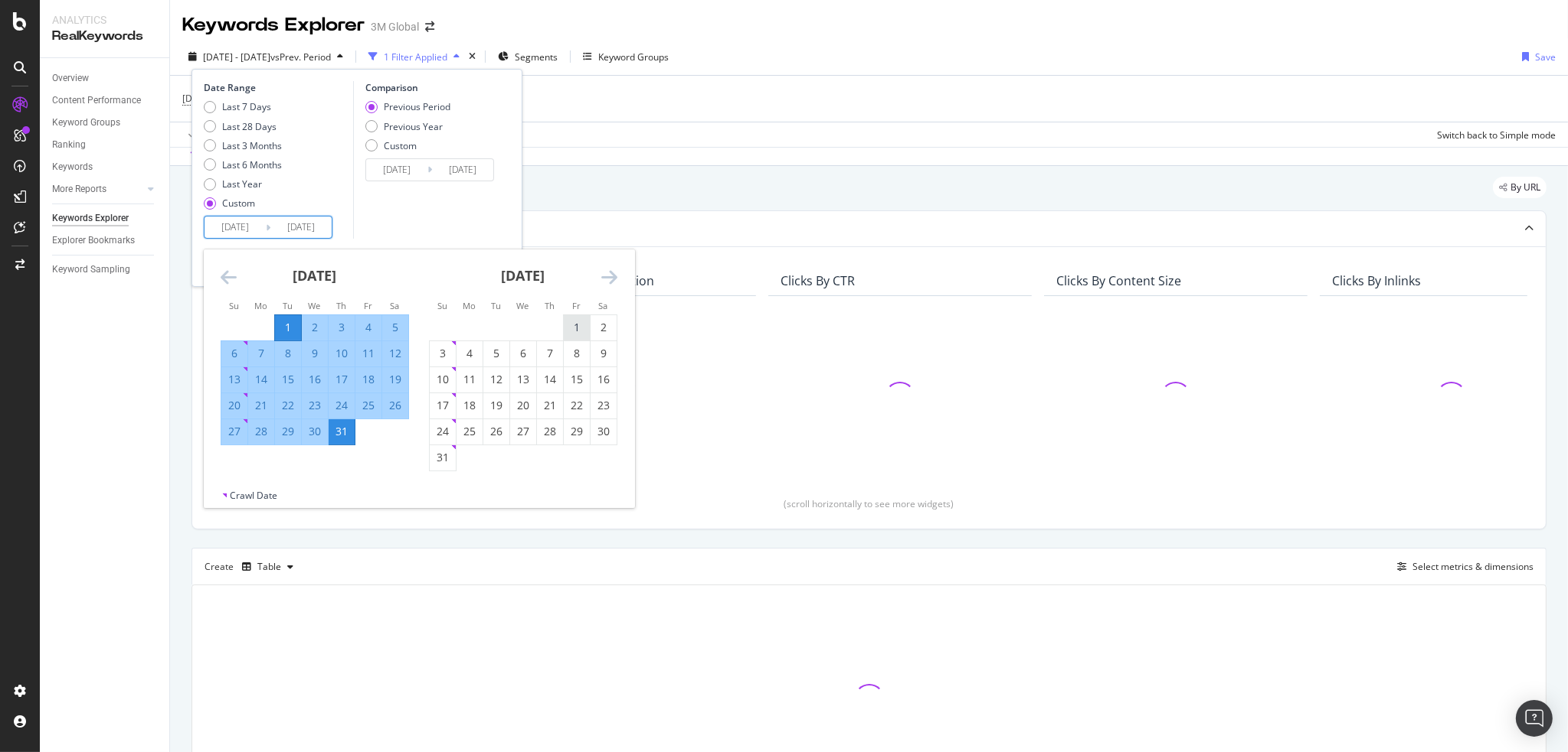
click at [571, 325] on div "1" at bounding box center [577, 328] width 26 height 16
type input "[DATE]"
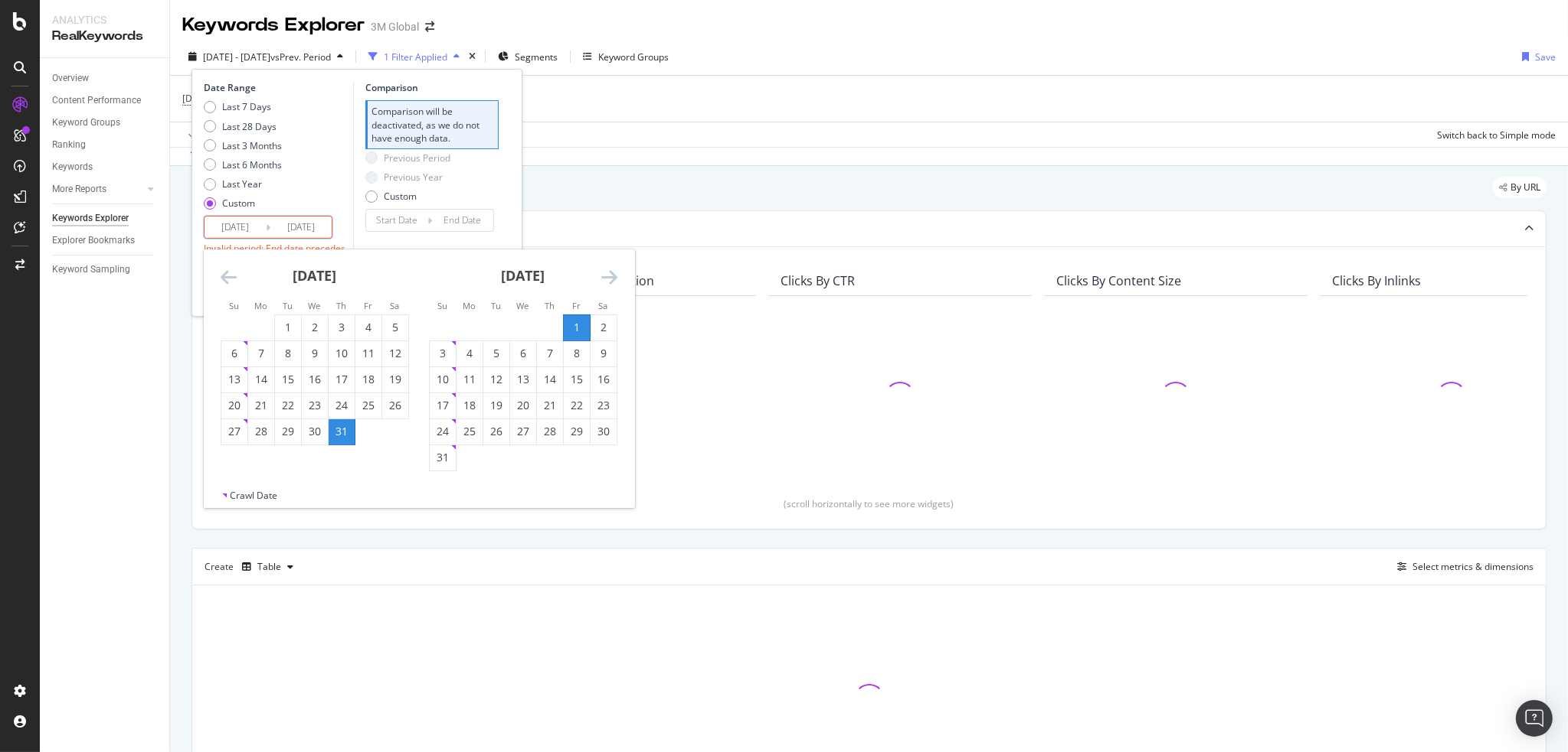
click at [620, 265] on div "[DATE] 1 2 3 4 5 6 7 8 9 10 11 12 13 14 15 16 17 18 19 20 21 22 23 24 25 26 27 …" at bounding box center [522, 360] width 208 height 222
click at [607, 277] on icon "Move forward to switch to the next month." at bounding box center [609, 277] width 16 height 18
click at [470, 378] on div "15" at bounding box center [470, 379] width 26 height 16
type input "[DATE]"
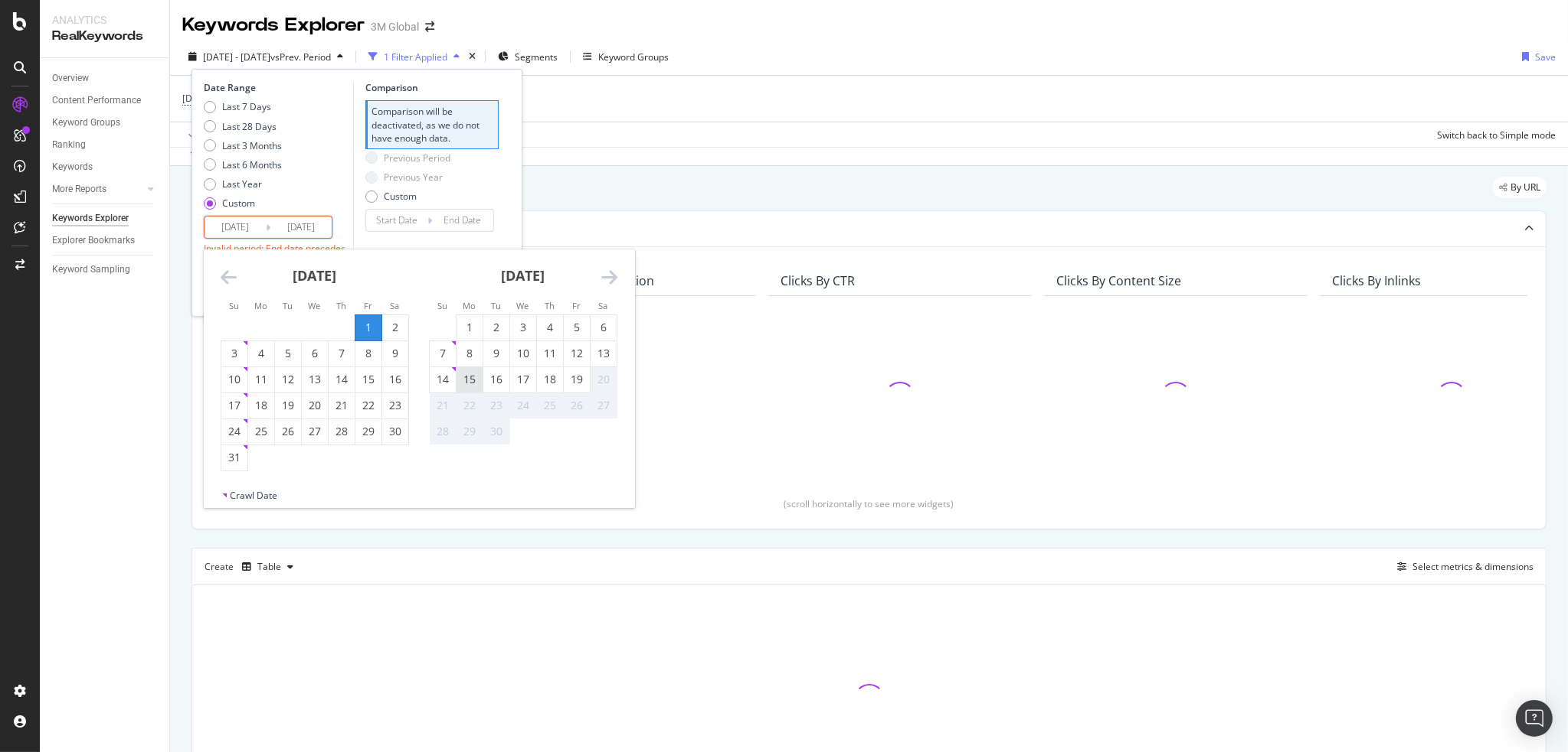
type input "[DATE]"
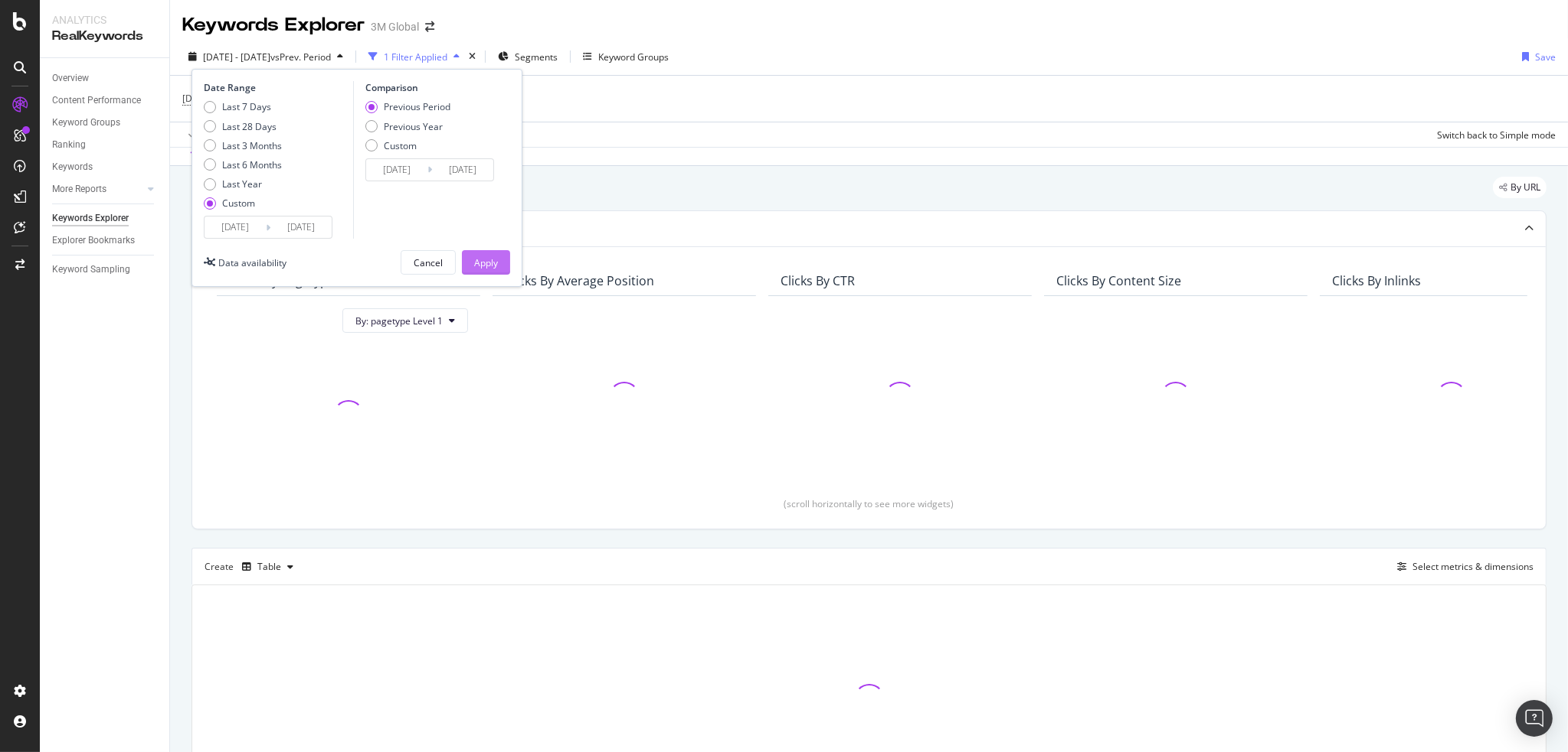
click at [483, 270] on div "Apply" at bounding box center [485, 262] width 23 height 23
